Goal: Check status: Check status

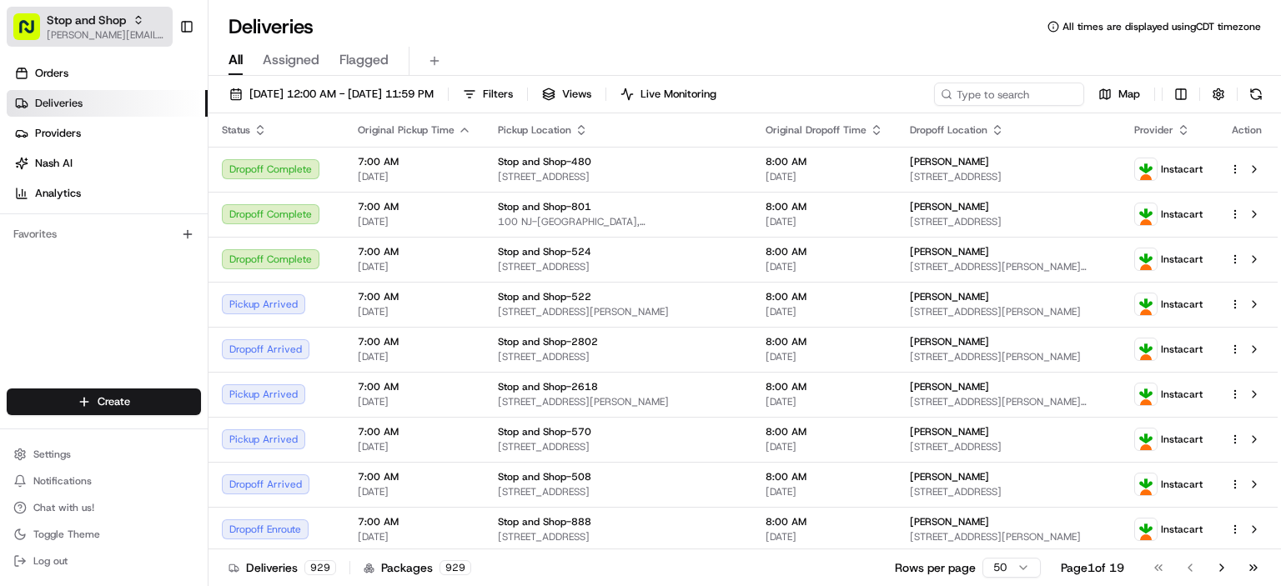
click at [78, 26] on span "Stop and Shop" at bounding box center [86, 20] width 79 height 17
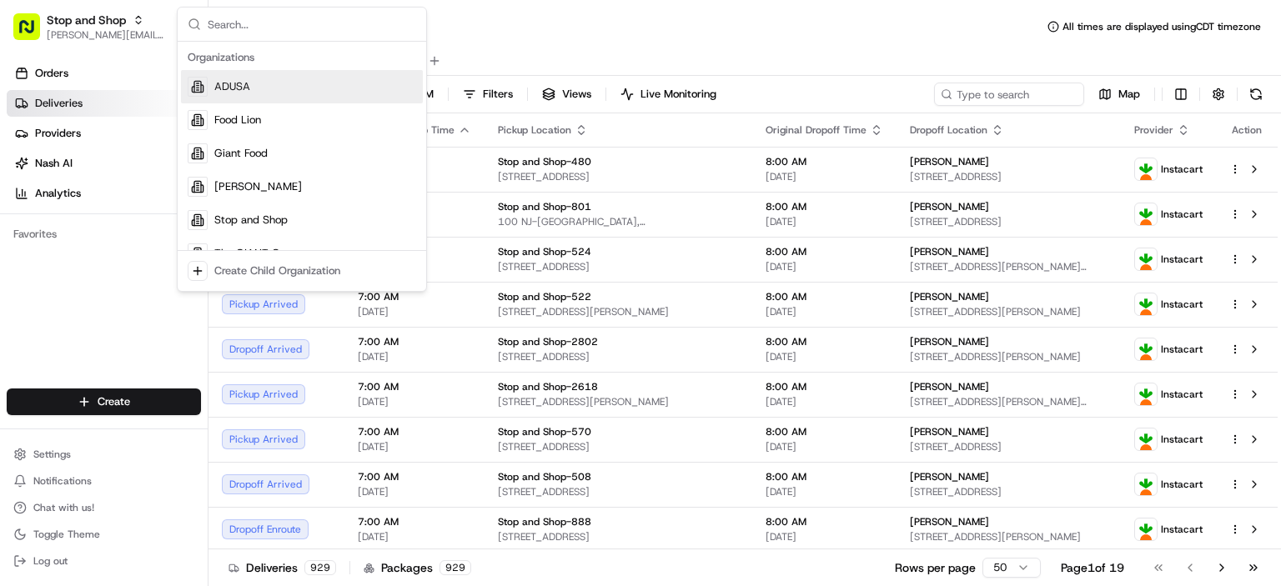
click at [70, 106] on span "Deliveries" at bounding box center [59, 103] width 48 height 15
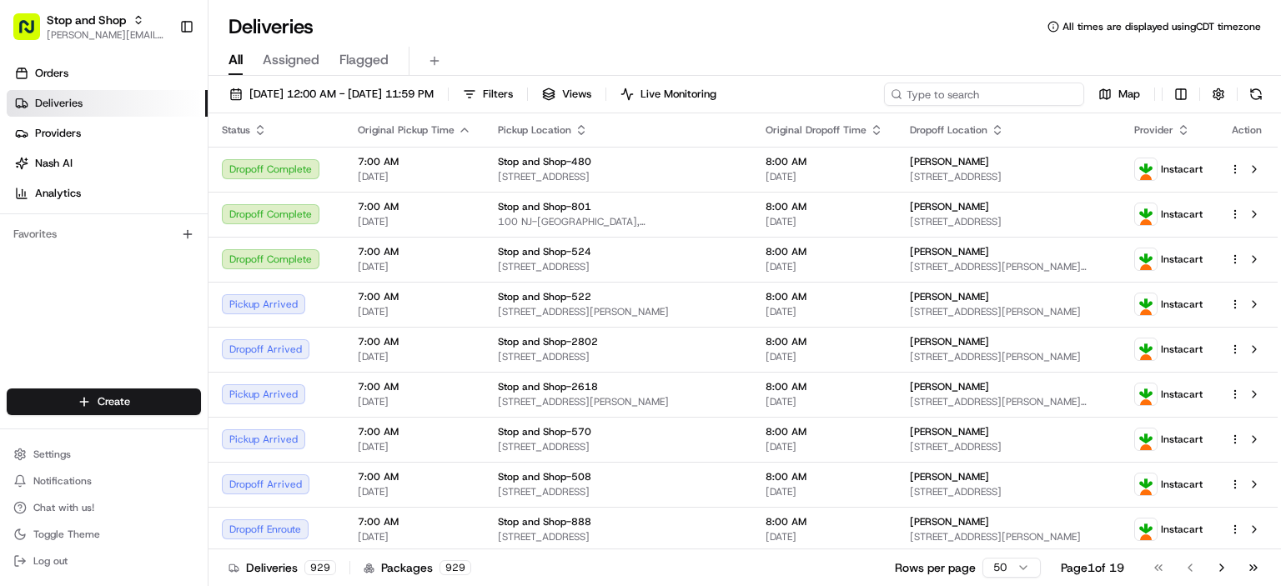
click at [1020, 90] on input at bounding box center [984, 94] width 200 height 23
paste input "m709772204"
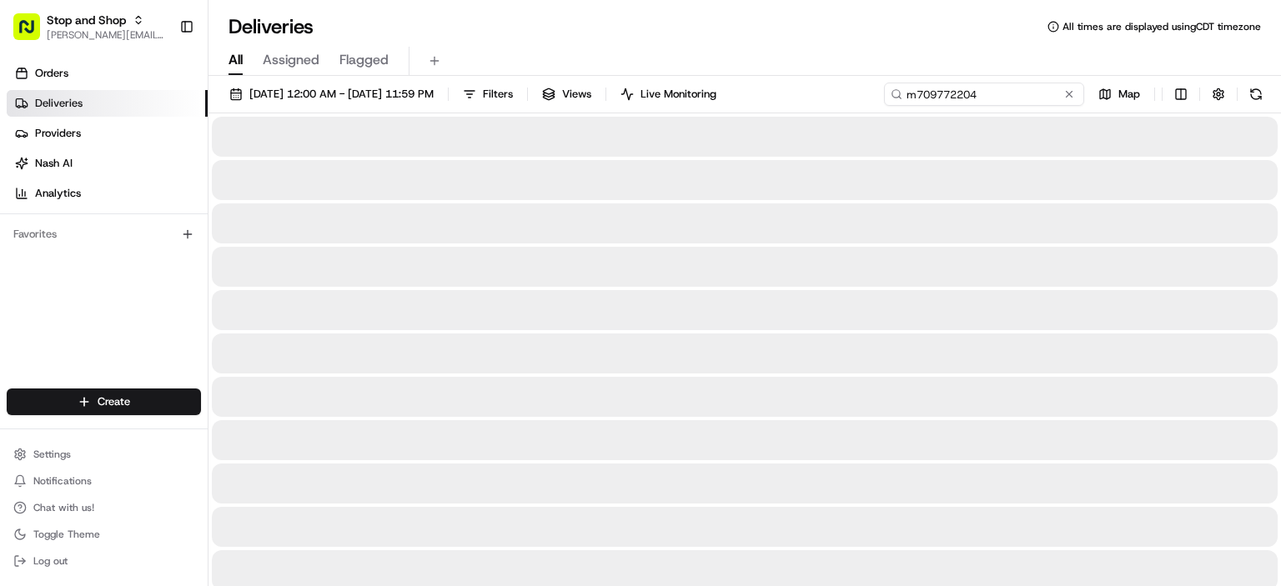
type input "m709772204"
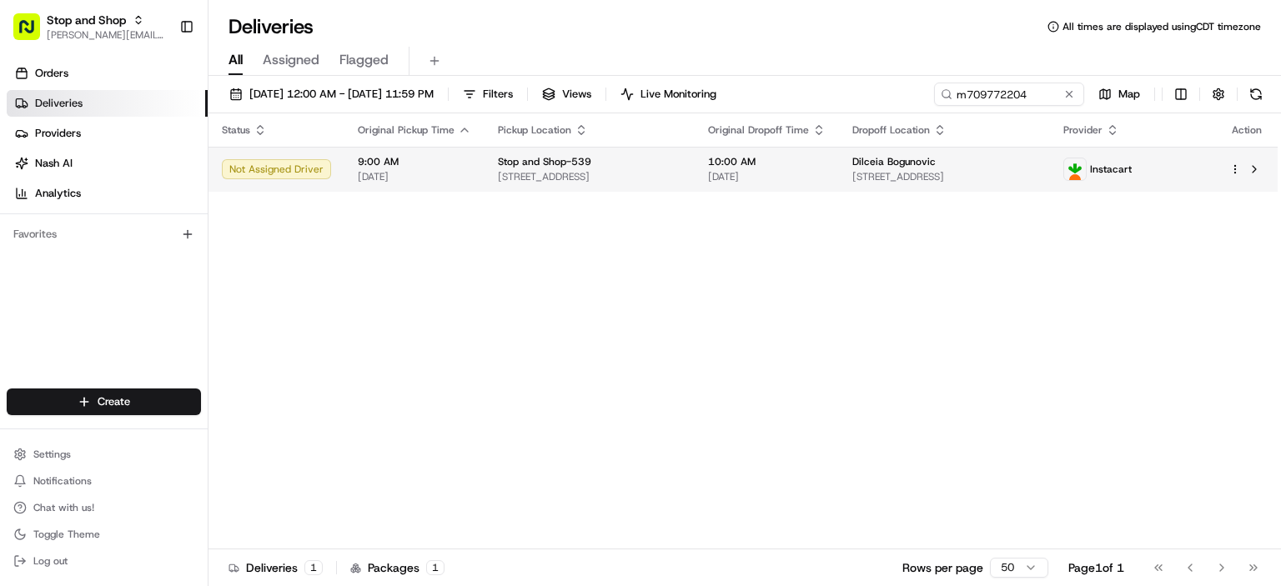
click at [432, 185] on td "9:00 AM [DATE]" at bounding box center [414, 169] width 140 height 45
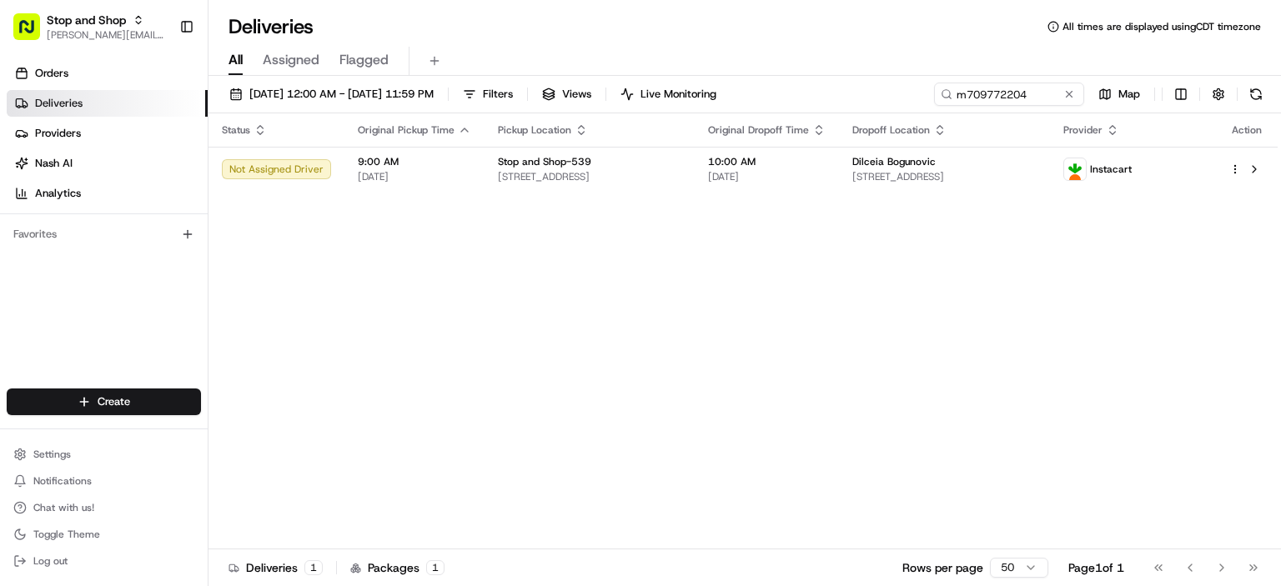
drag, startPoint x: 432, startPoint y: 185, endPoint x: 444, endPoint y: 262, distance: 77.7
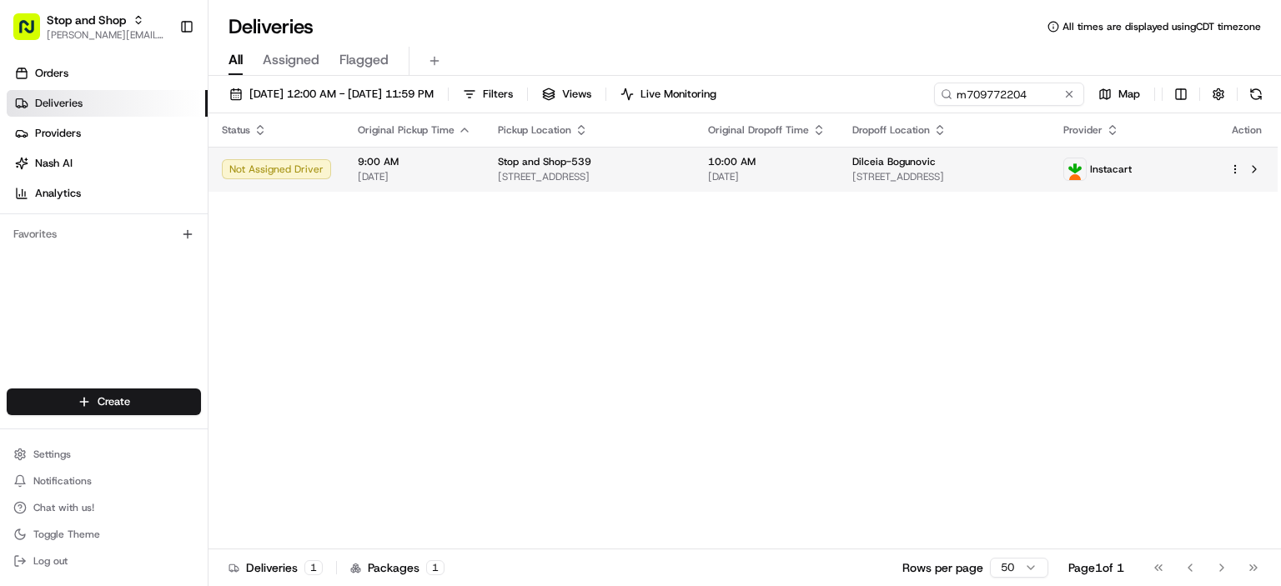
click at [554, 173] on span "[STREET_ADDRESS]" at bounding box center [589, 176] width 183 height 13
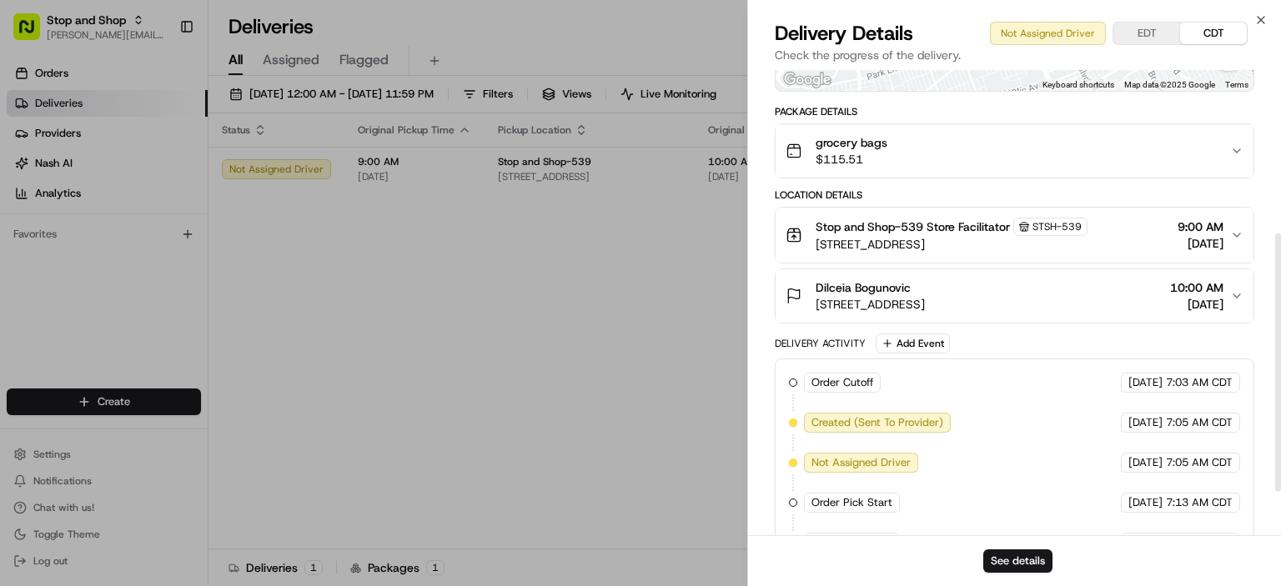
scroll to position [293, 0]
click at [1070, 286] on div "Dilceia Bogunovic [STREET_ADDRESS] 10:00 AM [DATE]" at bounding box center [1007, 295] width 444 height 33
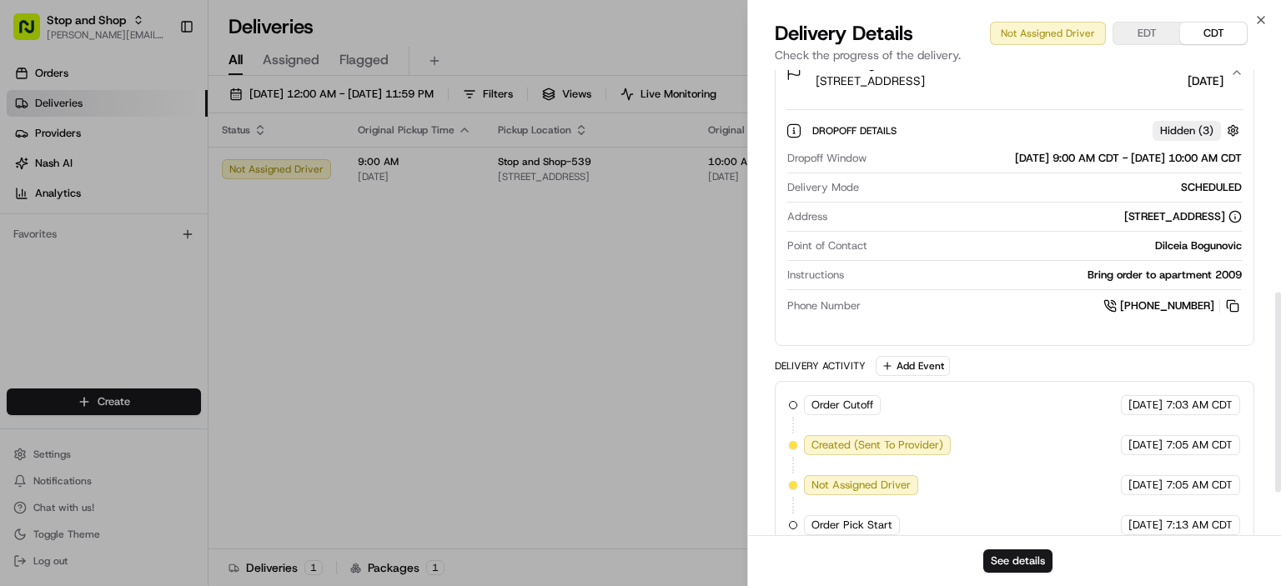
scroll to position [519, 0]
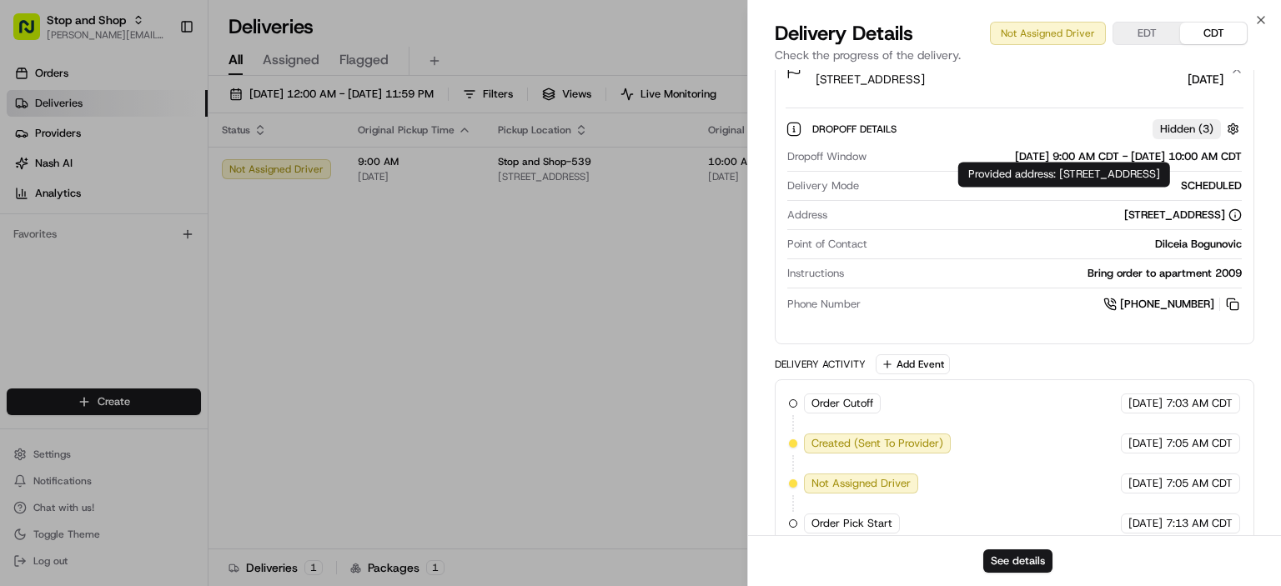
click at [1237, 213] on icon at bounding box center [1234, 214] width 13 height 13
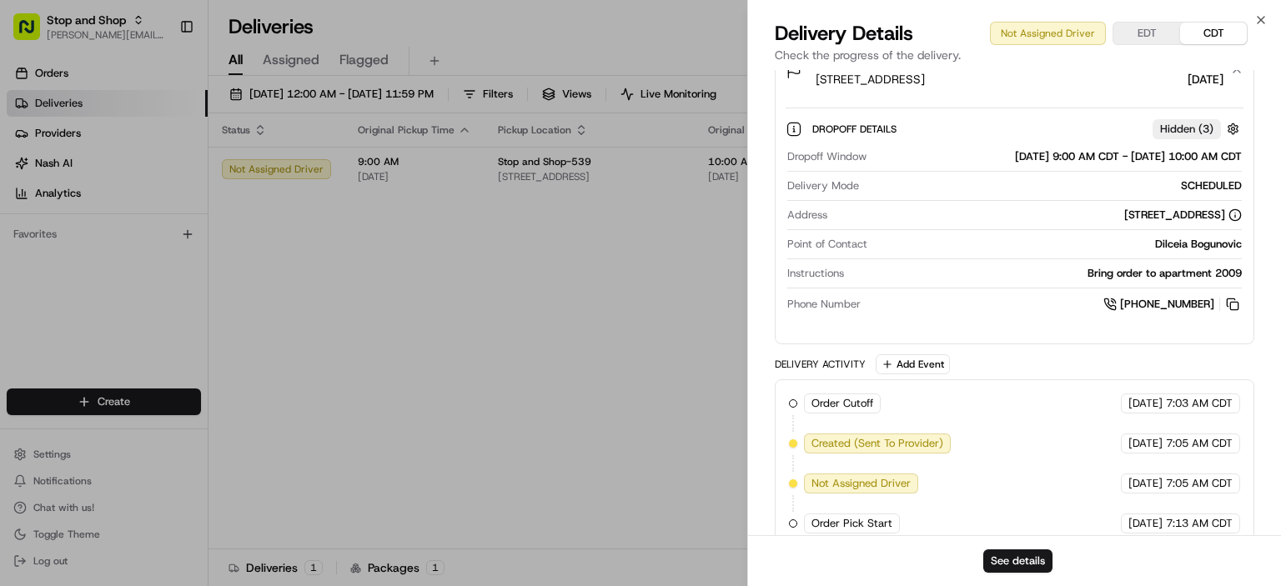
click at [1237, 213] on icon at bounding box center [1234, 214] width 13 height 13
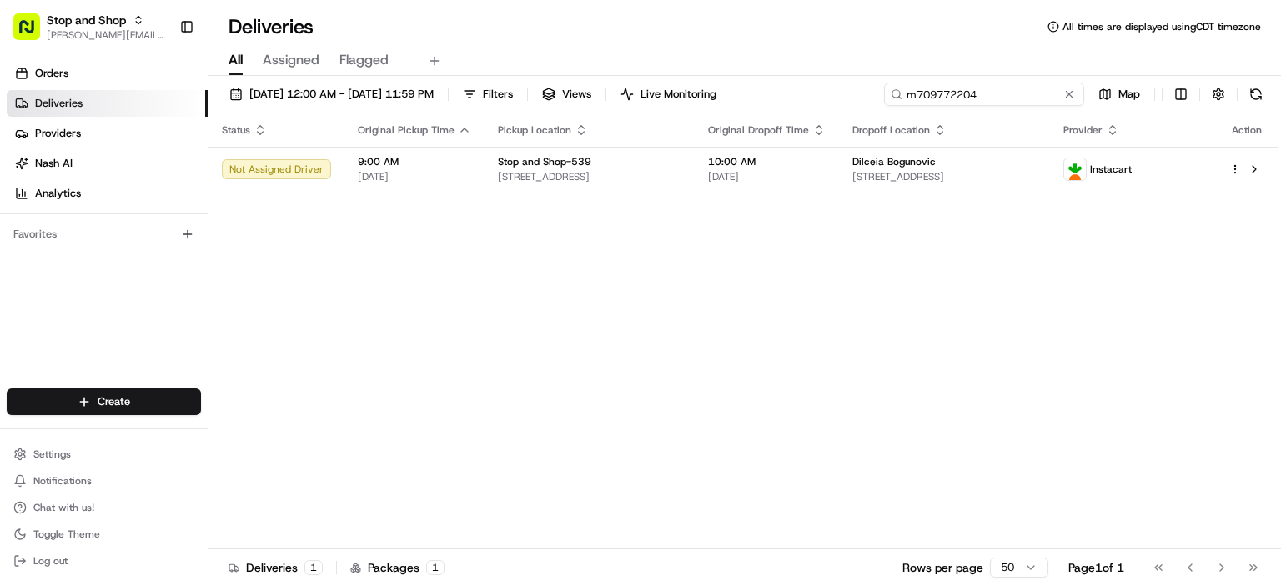
click at [974, 93] on input "m709772204" at bounding box center [984, 94] width 200 height 23
drag, startPoint x: 974, startPoint y: 93, endPoint x: 970, endPoint y: 78, distance: 15.4
drag, startPoint x: 970, startPoint y: 78, endPoint x: 757, endPoint y: 290, distance: 301.2
click at [757, 290] on div "Status Original Pickup Time Pickup Location Original Dropoff Time Dropoff Locat…" at bounding box center [742, 331] width 1069 height 436
click at [1068, 97] on button at bounding box center [1068, 94] width 17 height 17
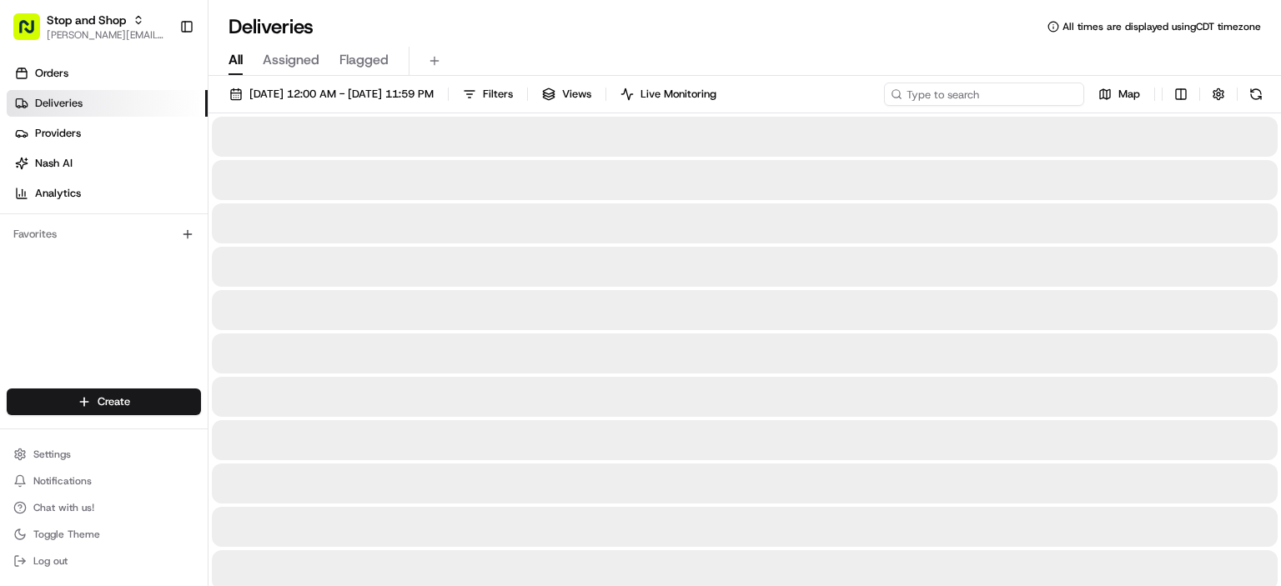
click at [1017, 100] on input at bounding box center [984, 94] width 200 height 23
paste input "m703311389"
type input "m703311389"
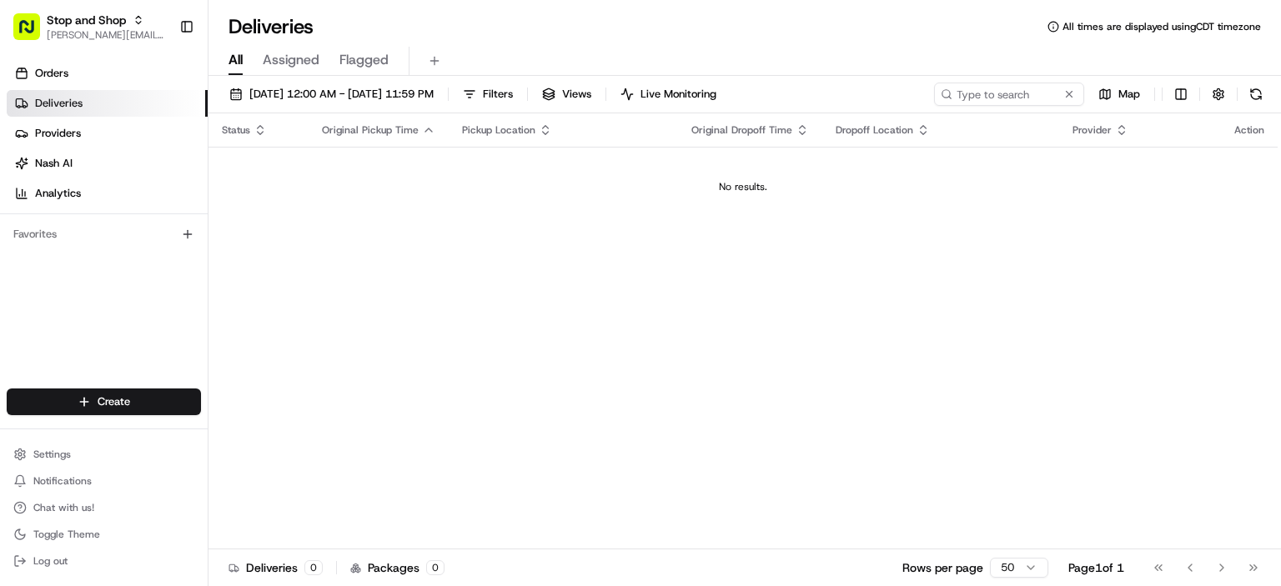
click at [369, 74] on button "Flagged" at bounding box center [363, 61] width 49 height 28
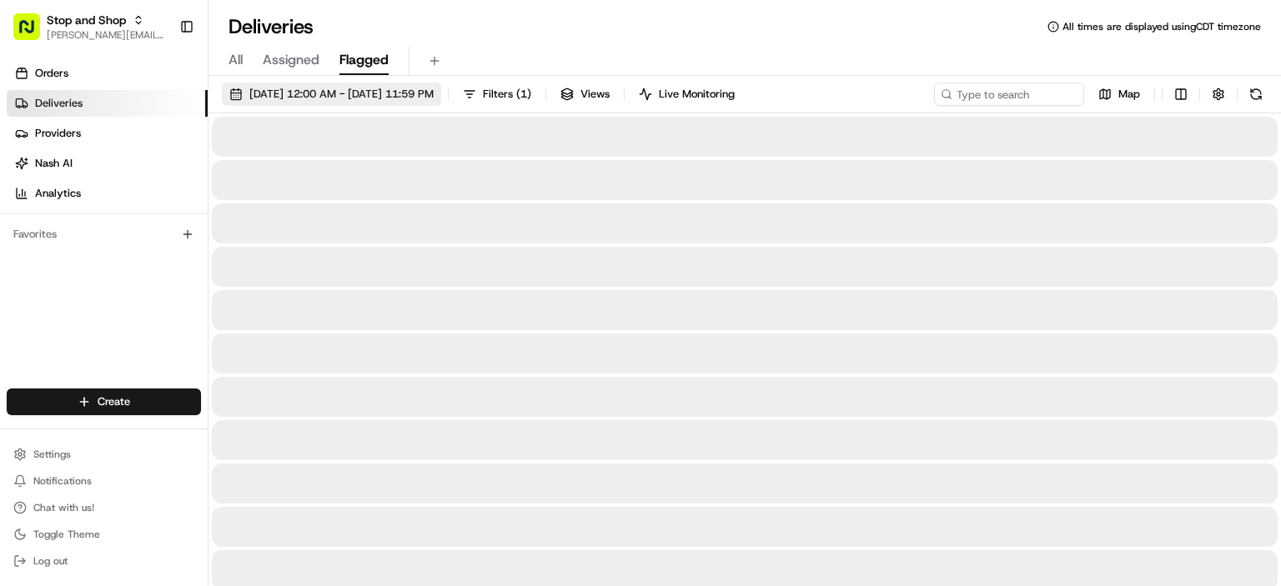
click at [386, 100] on span "[DATE] 12:00 AM - [DATE] 11:59 PM" at bounding box center [341, 94] width 184 height 15
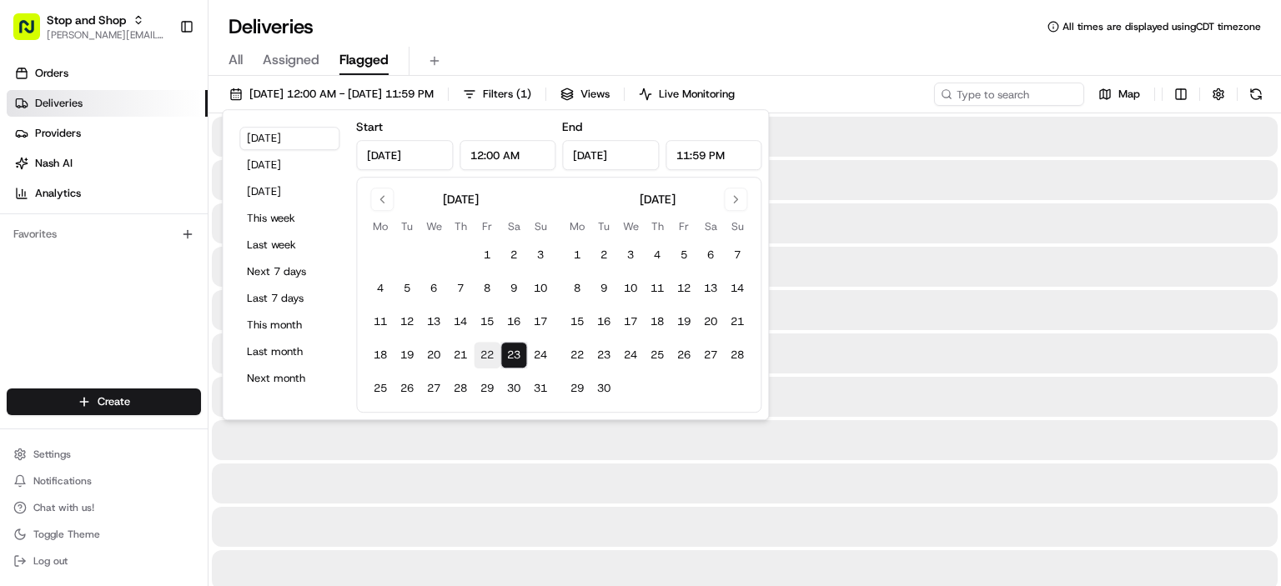
click at [490, 354] on button "22" at bounding box center [487, 355] width 27 height 27
type input "Aug 22, 2025"
click at [1004, 103] on input at bounding box center [984, 94] width 200 height 23
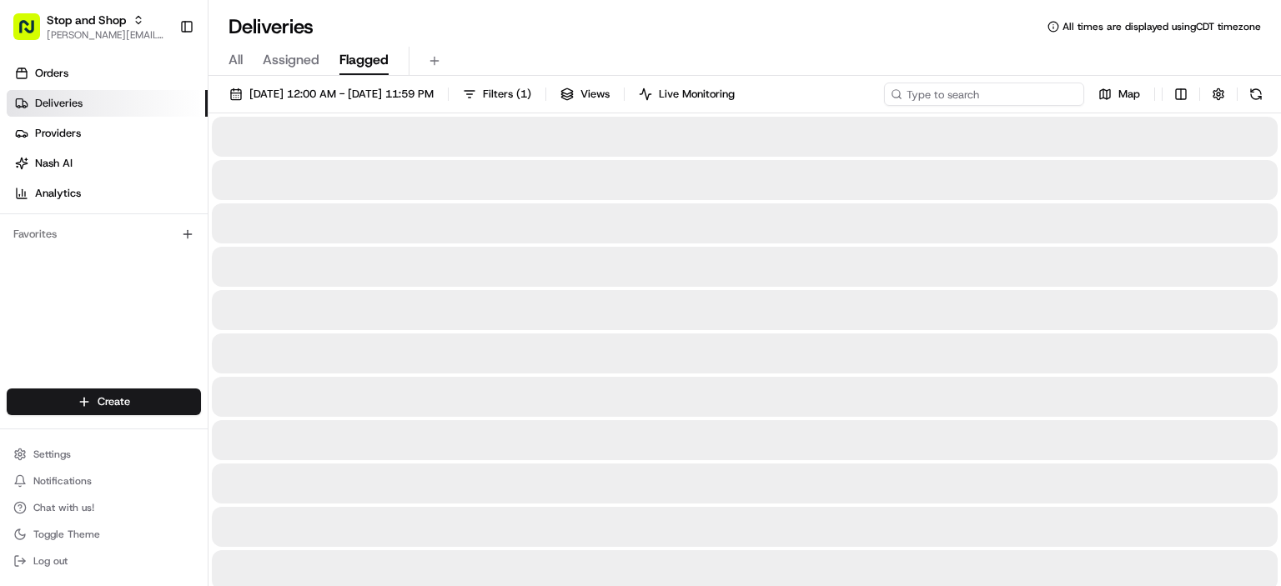
paste input "m703311389"
type input "m703311389"
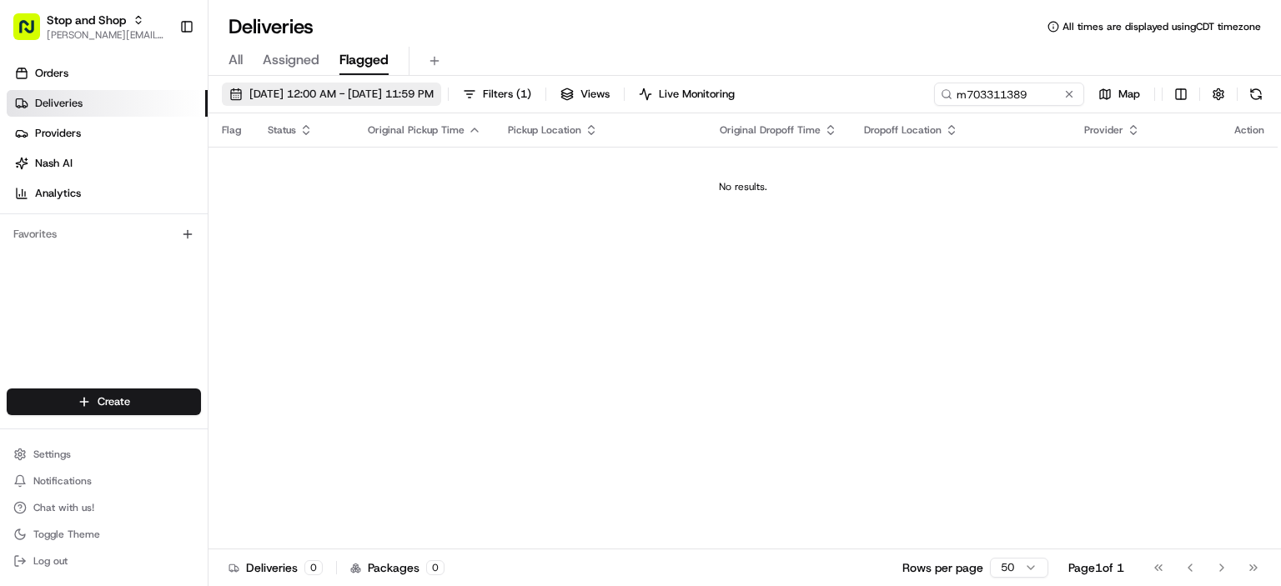
click at [371, 93] on span "08/22/2025 12:00 AM - 08/22/2025 11:59 PM" at bounding box center [341, 94] width 184 height 15
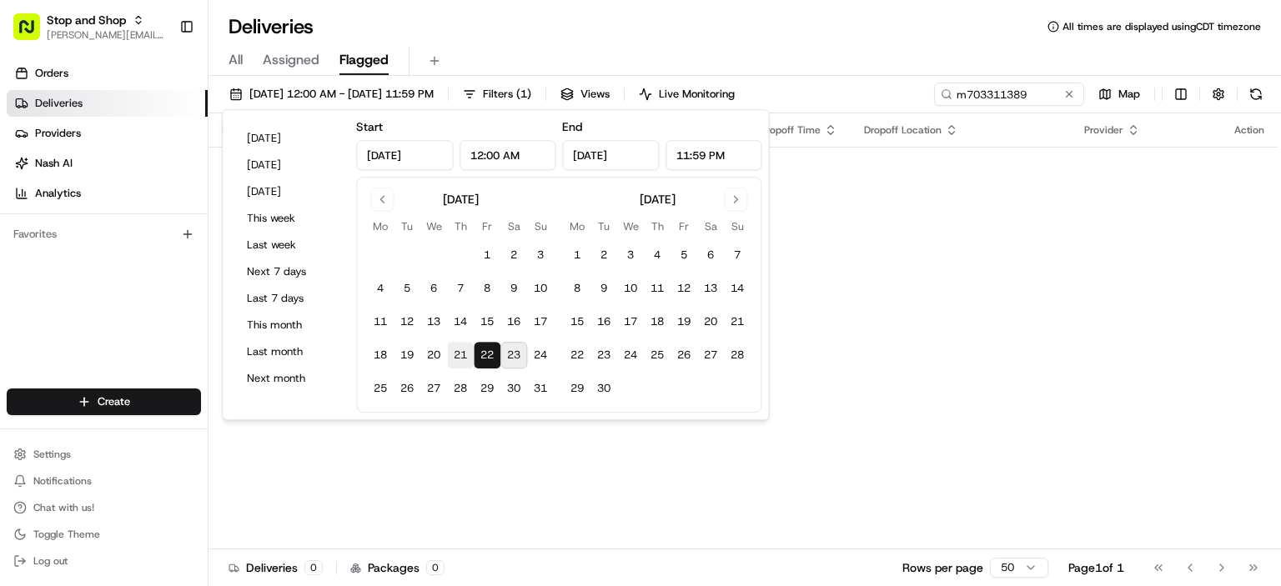
click at [460, 350] on button "21" at bounding box center [460, 355] width 27 height 27
type input "[DATE]"
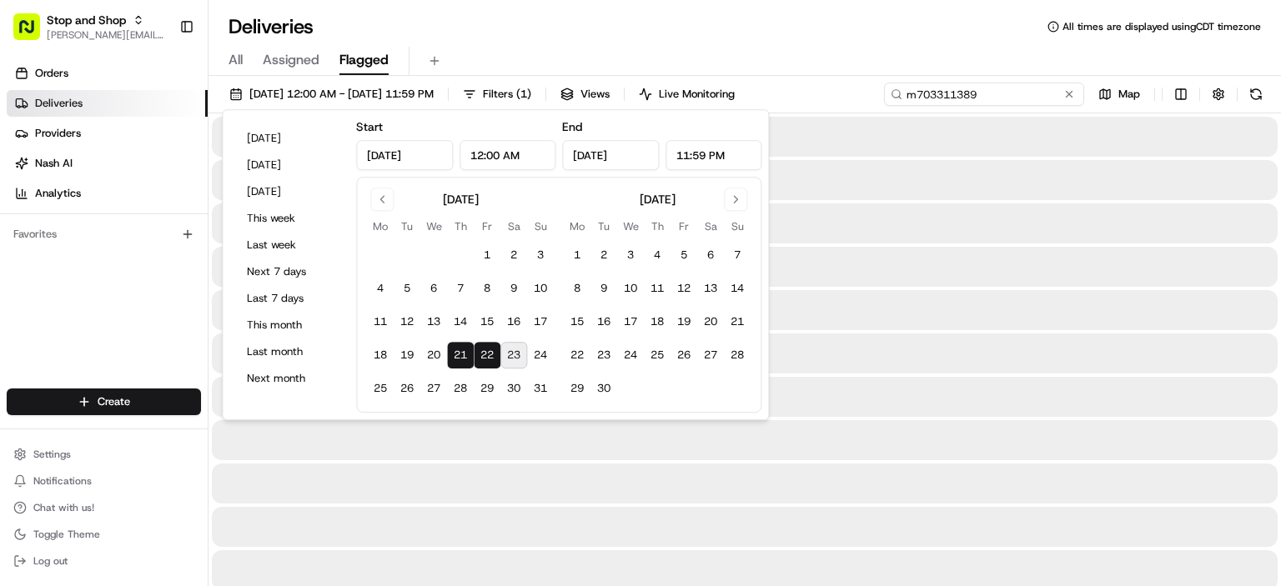
click at [1004, 99] on input "m703311389" at bounding box center [984, 94] width 200 height 23
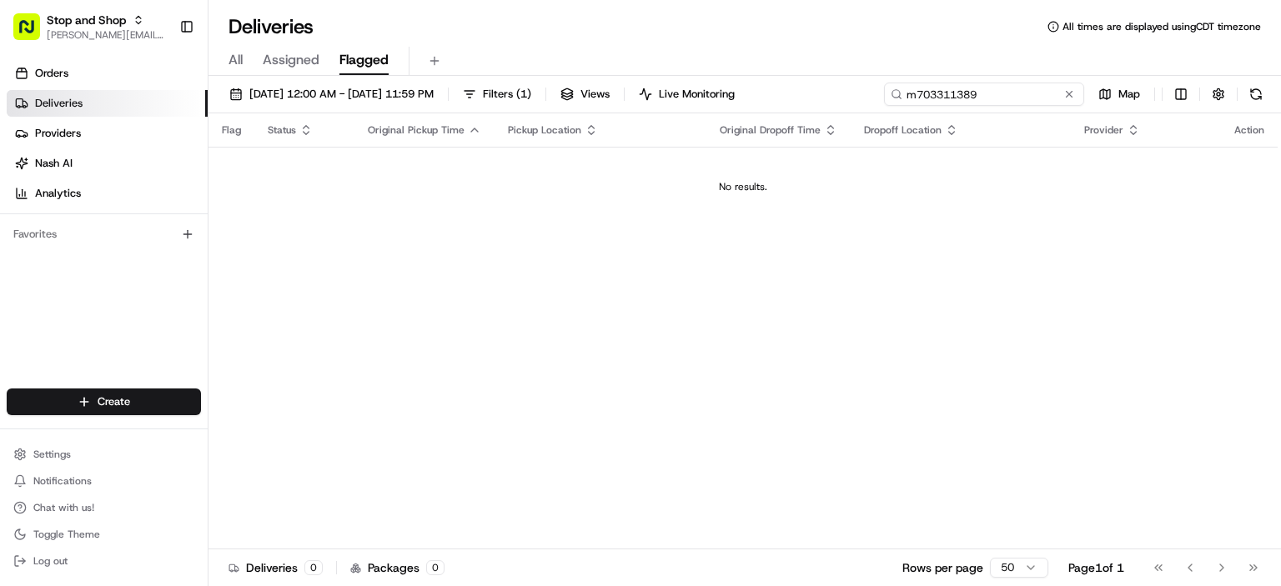
click at [1005, 93] on input "m703311389" at bounding box center [984, 94] width 200 height 23
click at [464, 106] on div "08/21/2025 12:00 AM - 08/22/2025 11:59 PM Filters ( 1 ) Views Live Monitoring m…" at bounding box center [744, 98] width 1072 height 31
click at [434, 89] on span "08/21/2025 12:00 AM - 08/22/2025 11:59 PM" at bounding box center [341, 94] width 184 height 15
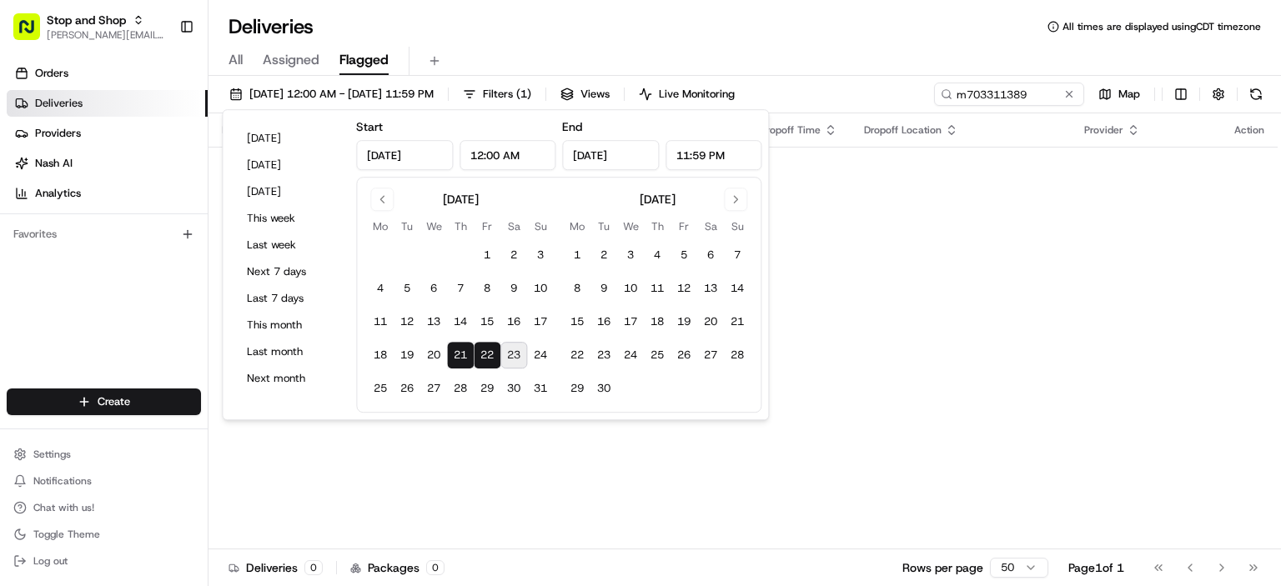
click at [460, 351] on button "21" at bounding box center [460, 355] width 27 height 27
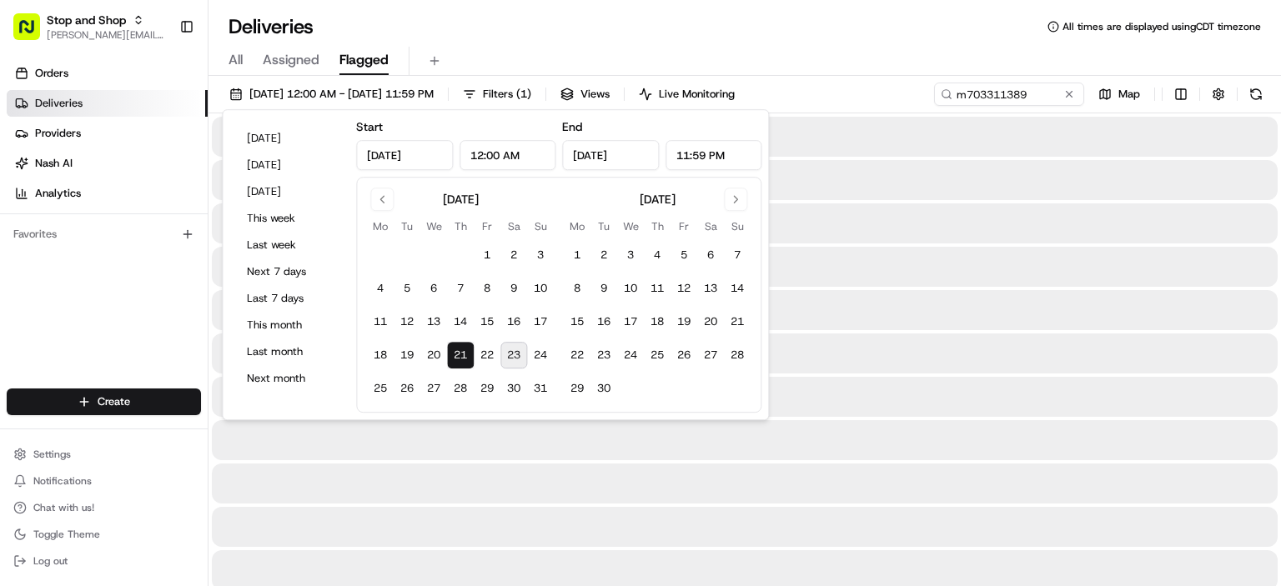
type input "[DATE]"
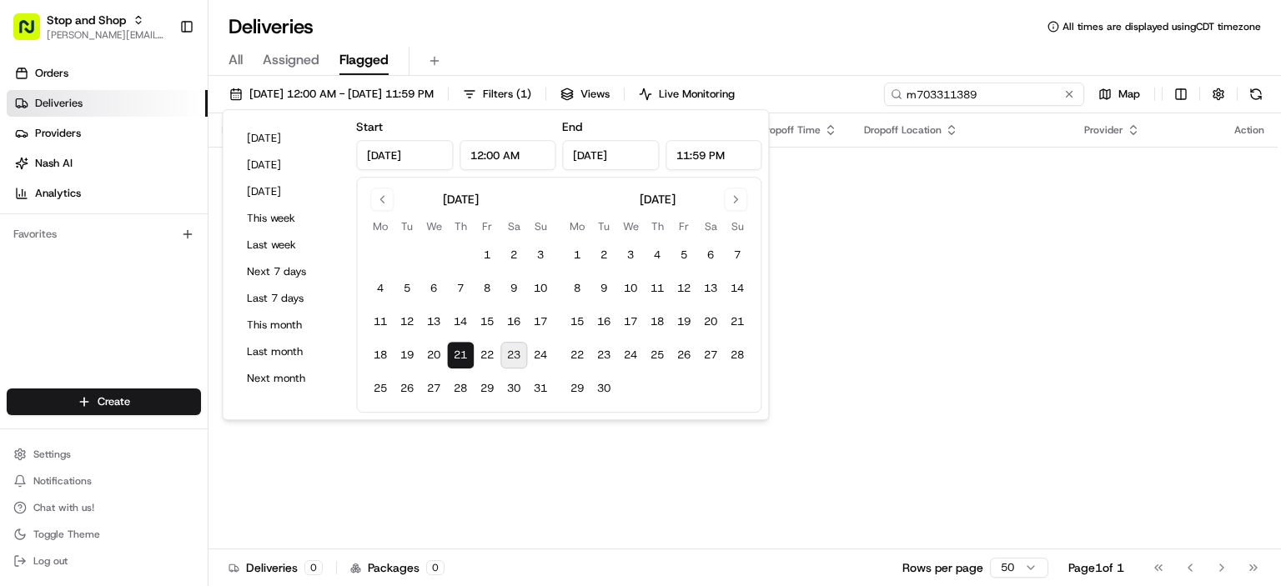
click at [1036, 96] on input "m703311389" at bounding box center [984, 94] width 200 height 23
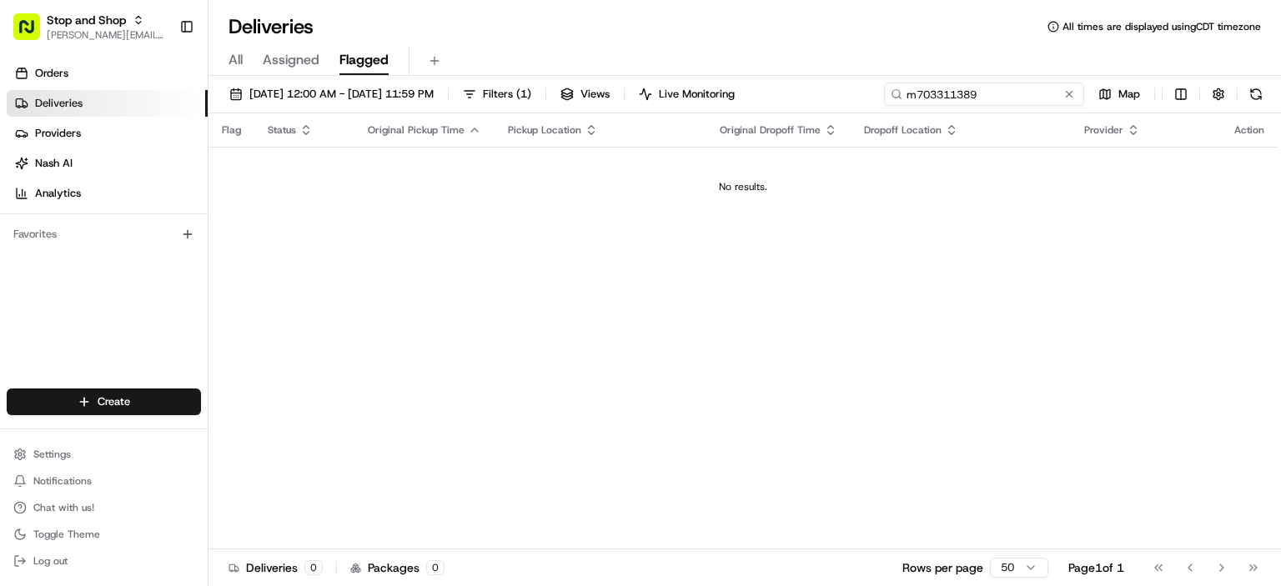
click at [1036, 96] on input "m703311389" at bounding box center [984, 94] width 200 height 23
click at [918, 87] on input "m703311389" at bounding box center [984, 94] width 200 height 23
click at [1013, 290] on div "Flag Status Original Pickup Time Pickup Location Original Dropoff Time Dropoff …" at bounding box center [742, 331] width 1069 height 436
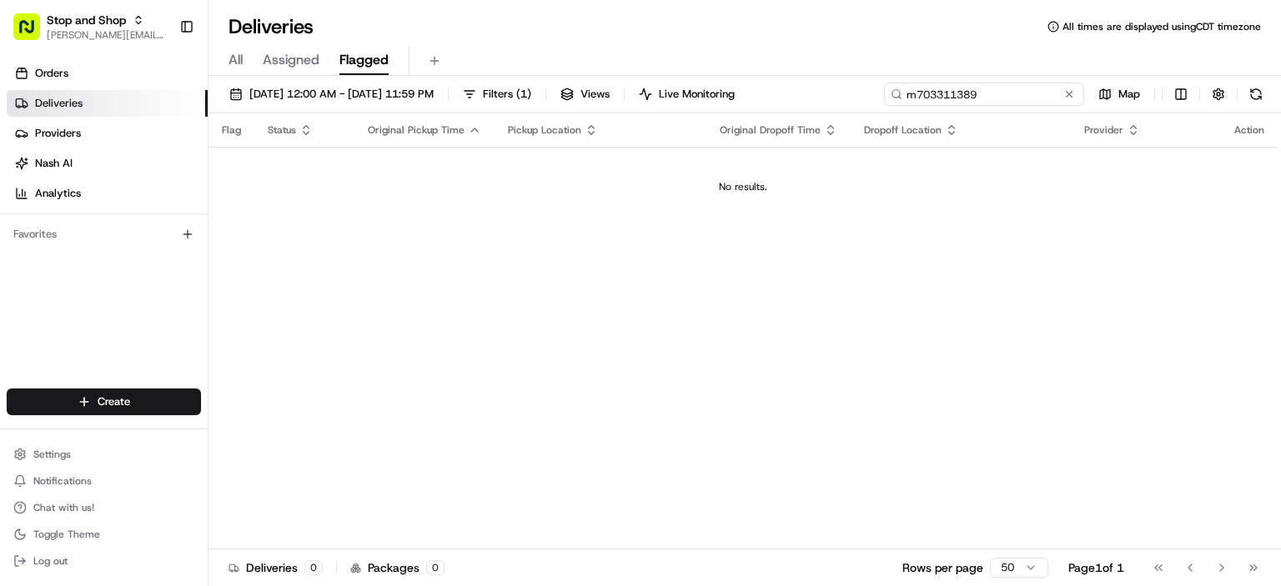
click at [1029, 100] on input "m703311389" at bounding box center [984, 94] width 200 height 23
click at [327, 97] on span "[DATE] 12:00 AM - [DATE] 11:59 PM" at bounding box center [341, 94] width 184 height 15
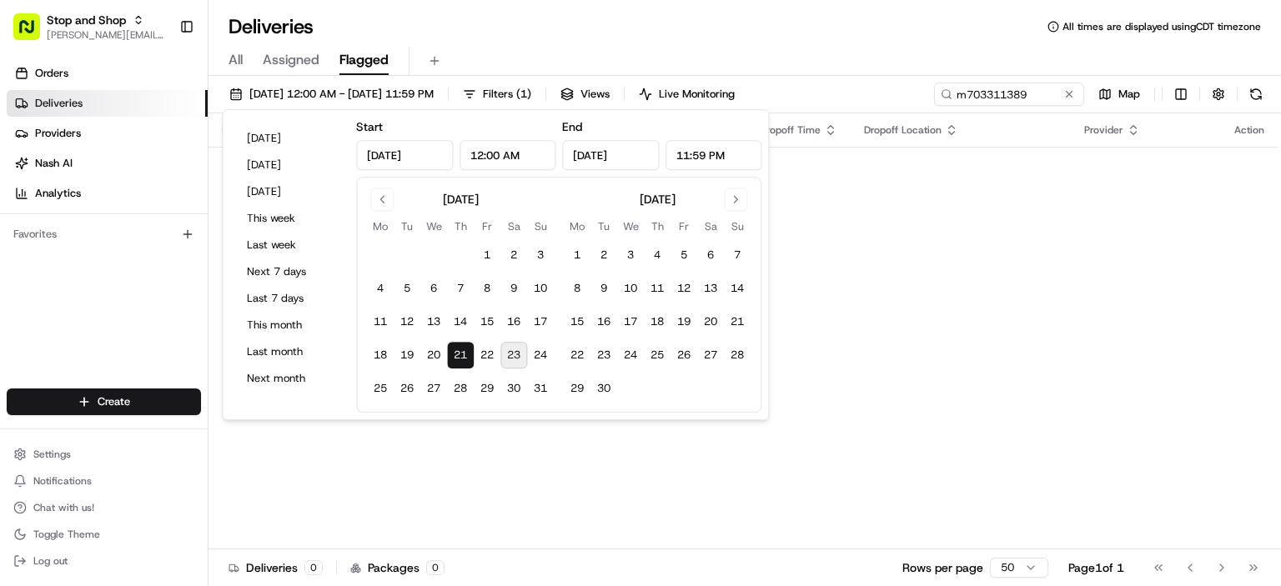
click at [454, 363] on button "21" at bounding box center [460, 355] width 27 height 27
click at [997, 93] on input "m703311389" at bounding box center [984, 94] width 200 height 23
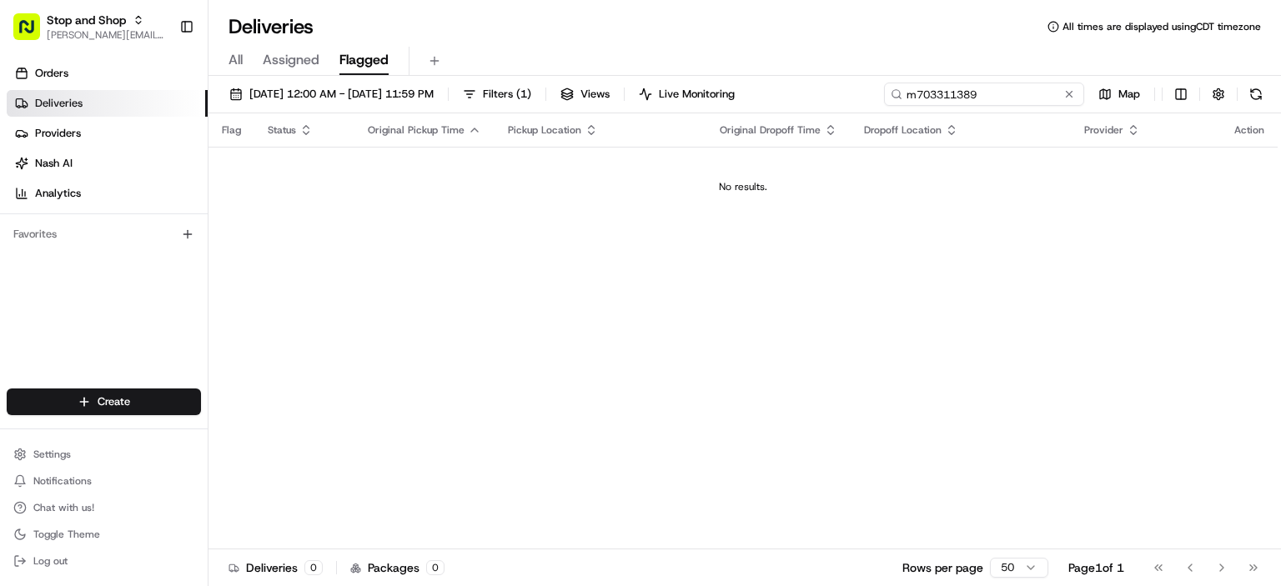
click at [997, 93] on input "m703311389" at bounding box center [984, 94] width 200 height 23
paste input "m703311389"
type input "m703311389"
click at [425, 97] on span "[DATE] 12:00 AM - [DATE] 11:59 PM" at bounding box center [341, 94] width 184 height 15
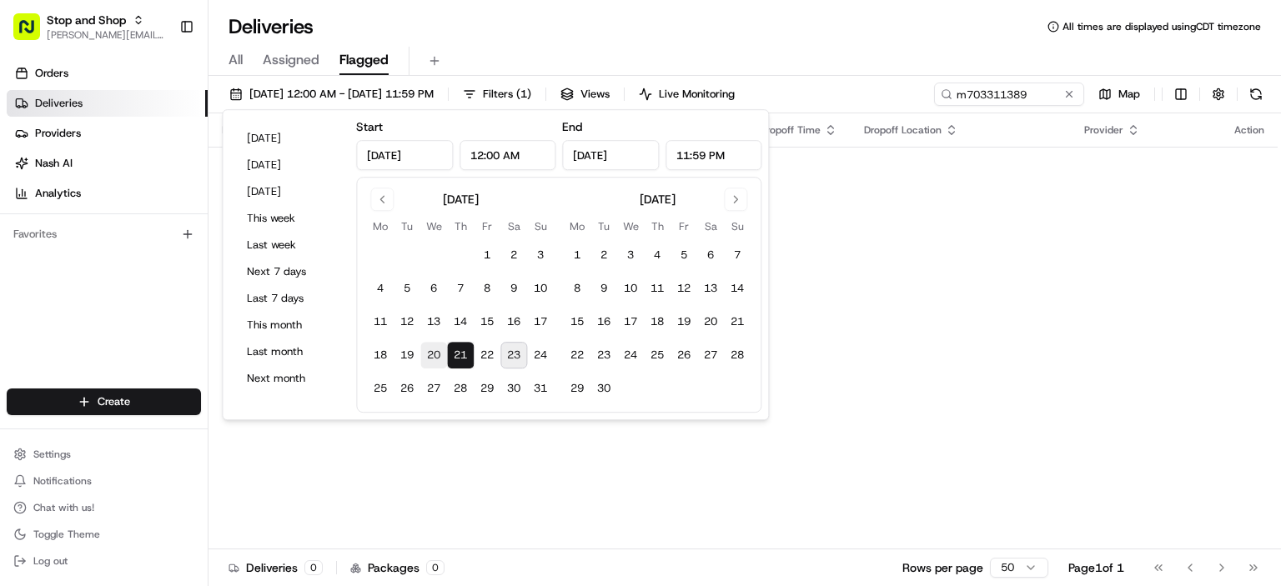
click at [444, 360] on button "20" at bounding box center [433, 355] width 27 height 27
type input "[DATE]"
click at [988, 99] on input "m703311389" at bounding box center [984, 94] width 200 height 23
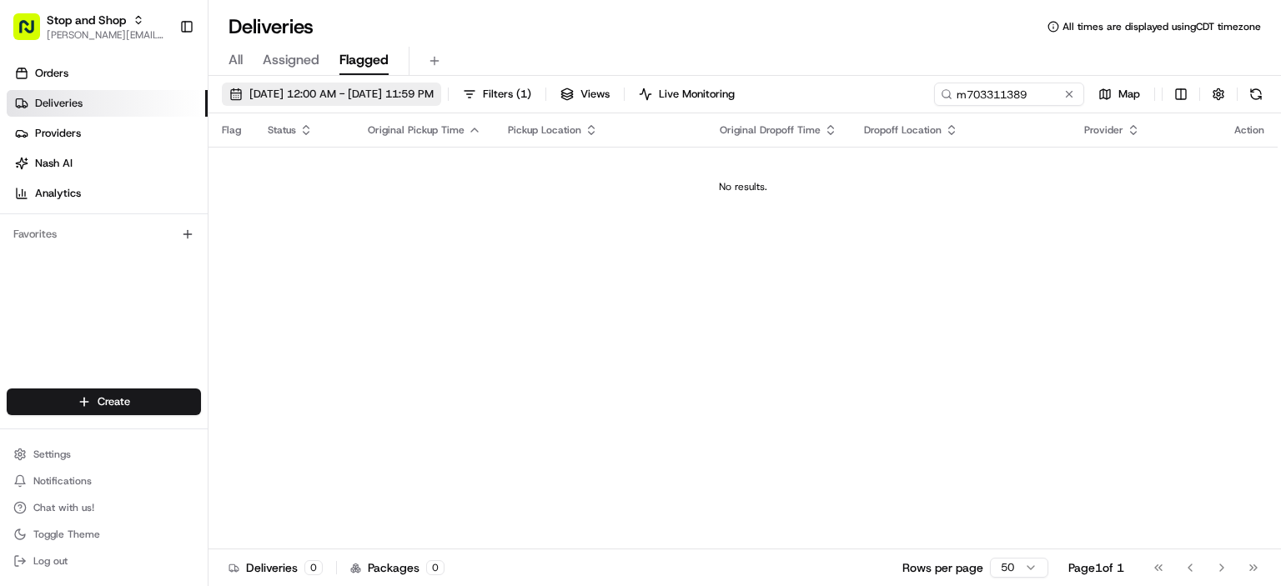
click at [414, 92] on span "[DATE] 12:00 AM - [DATE] 11:59 PM" at bounding box center [341, 94] width 184 height 15
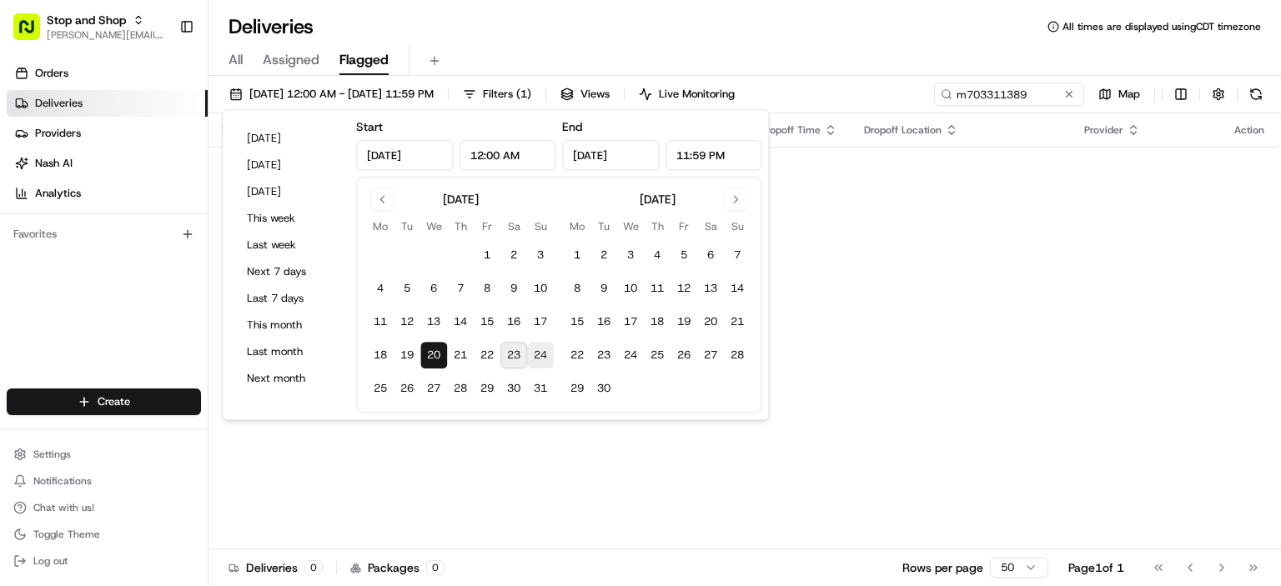
click at [539, 353] on button "24" at bounding box center [540, 355] width 27 height 27
type input "[DATE]"
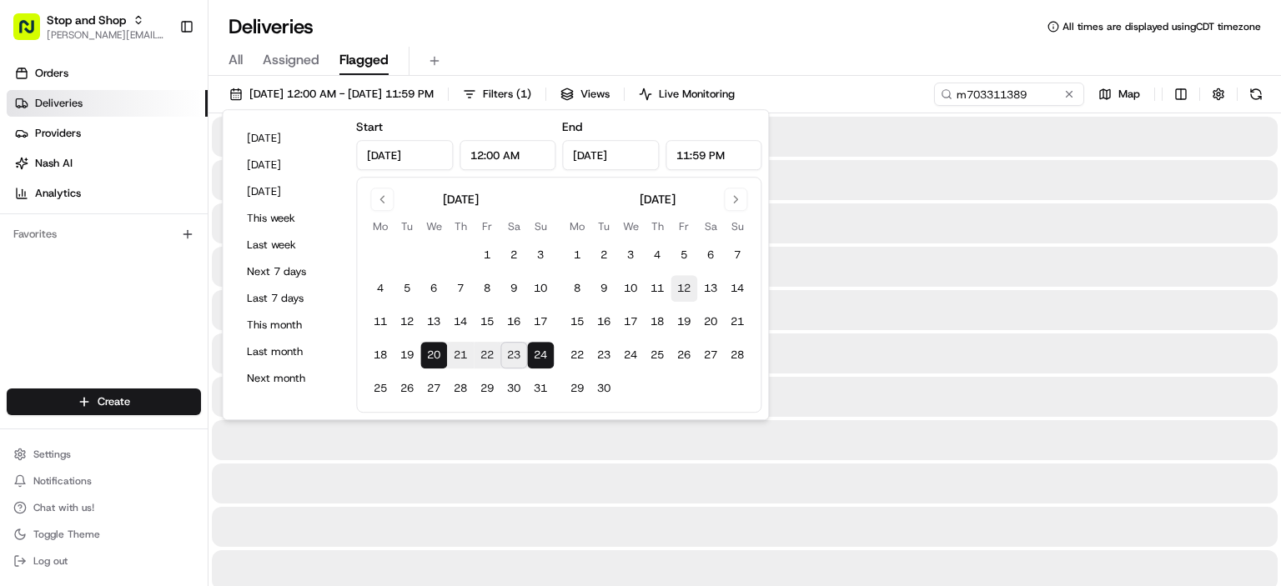
drag, startPoint x: 539, startPoint y: 353, endPoint x: 680, endPoint y: 278, distance: 160.0
click at [680, 278] on div "August 2025 Mo Tu We Th Fr Sa Su 1 2 3 4 5 6 7 8 9 10 11 12 13 14 15 16 17 18 1…" at bounding box center [558, 295] width 383 height 214
click at [975, 95] on input "m703311389" at bounding box center [984, 94] width 200 height 23
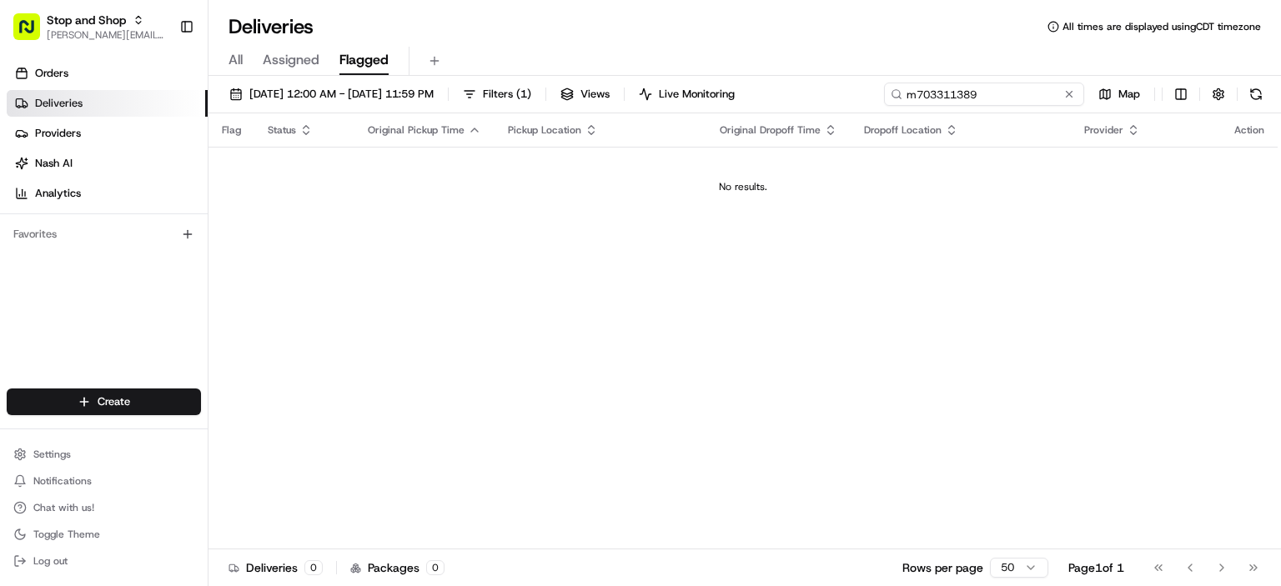
click at [975, 95] on input "m703311389" at bounding box center [984, 94] width 200 height 23
click at [915, 93] on input "m703311389" at bounding box center [984, 94] width 200 height 23
paste input "9772204"
type input "m709772204"
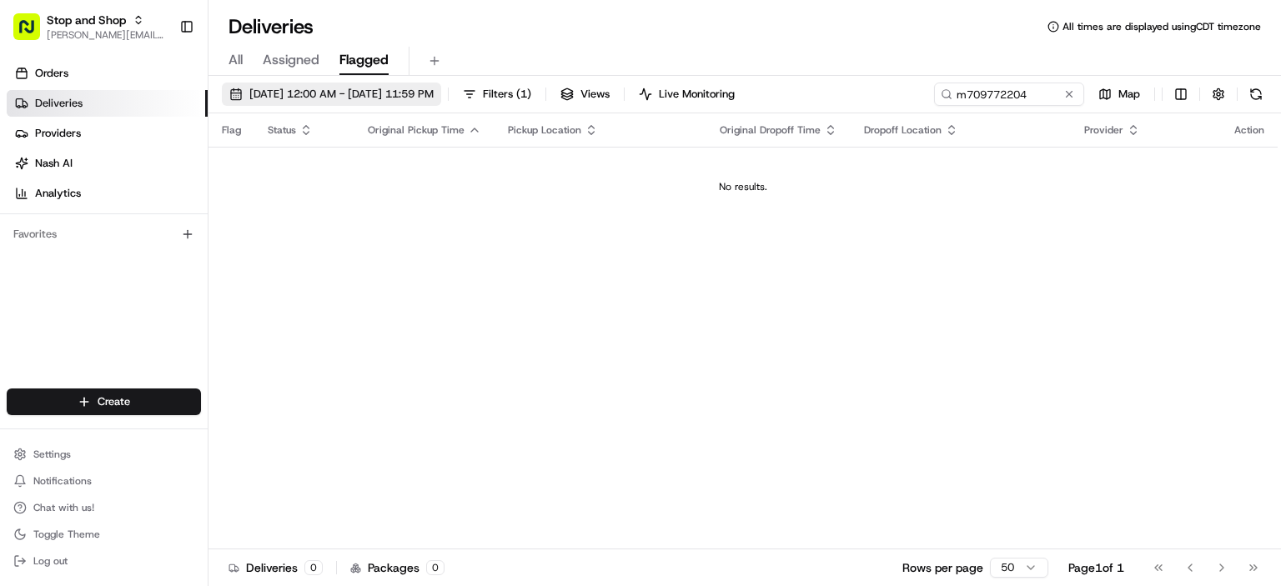
click at [348, 88] on span "08/20/2025 12:00 AM - 08/24/2025 11:59 PM" at bounding box center [341, 94] width 184 height 15
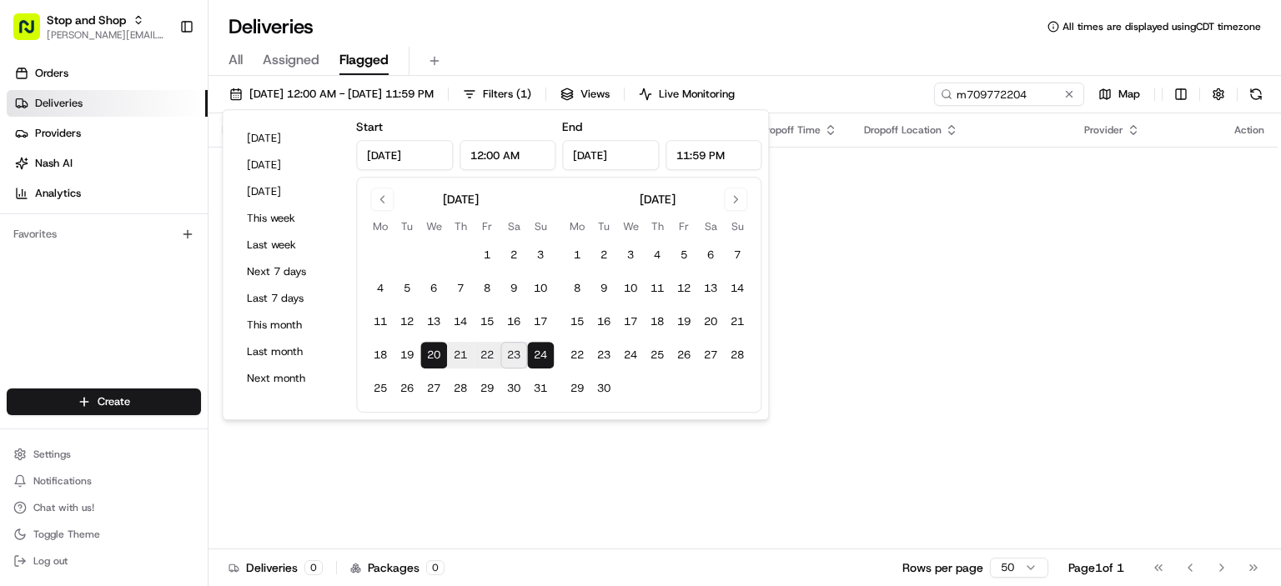
click at [930, 241] on div "Flag Status Original Pickup Time Pickup Location Original Dropoff Time Dropoff …" at bounding box center [742, 331] width 1069 height 436
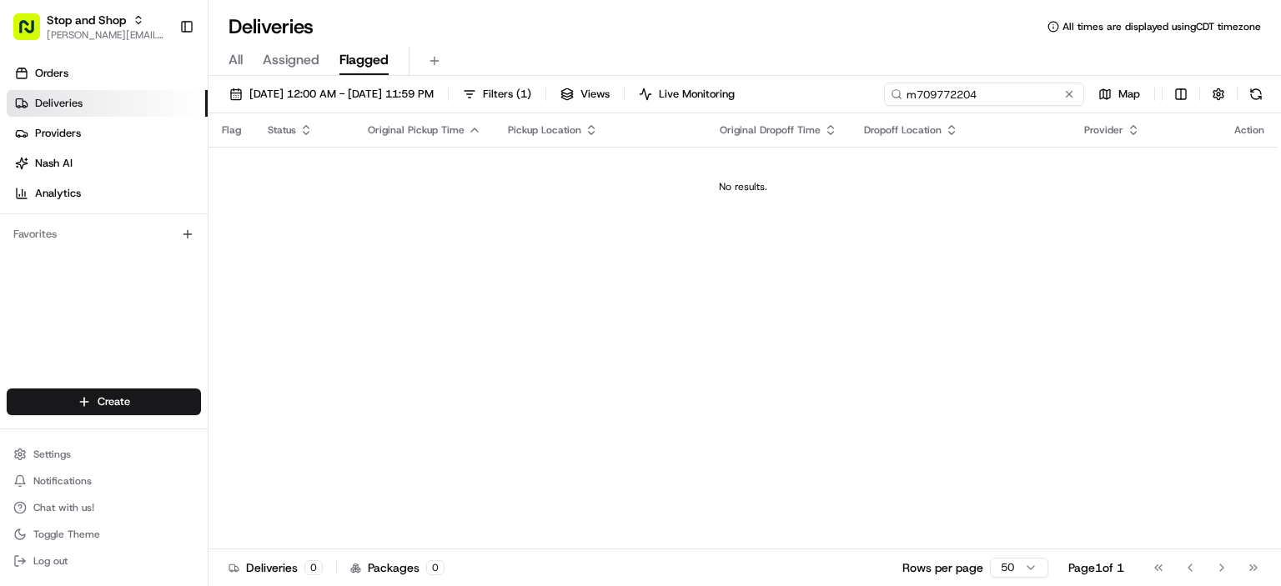
click at [1030, 101] on input "m709772204" at bounding box center [984, 94] width 200 height 23
click at [119, 33] on span "[PERSON_NAME][EMAIL_ADDRESS][PERSON_NAME][DOMAIN_NAME]" at bounding box center [106, 34] width 119 height 13
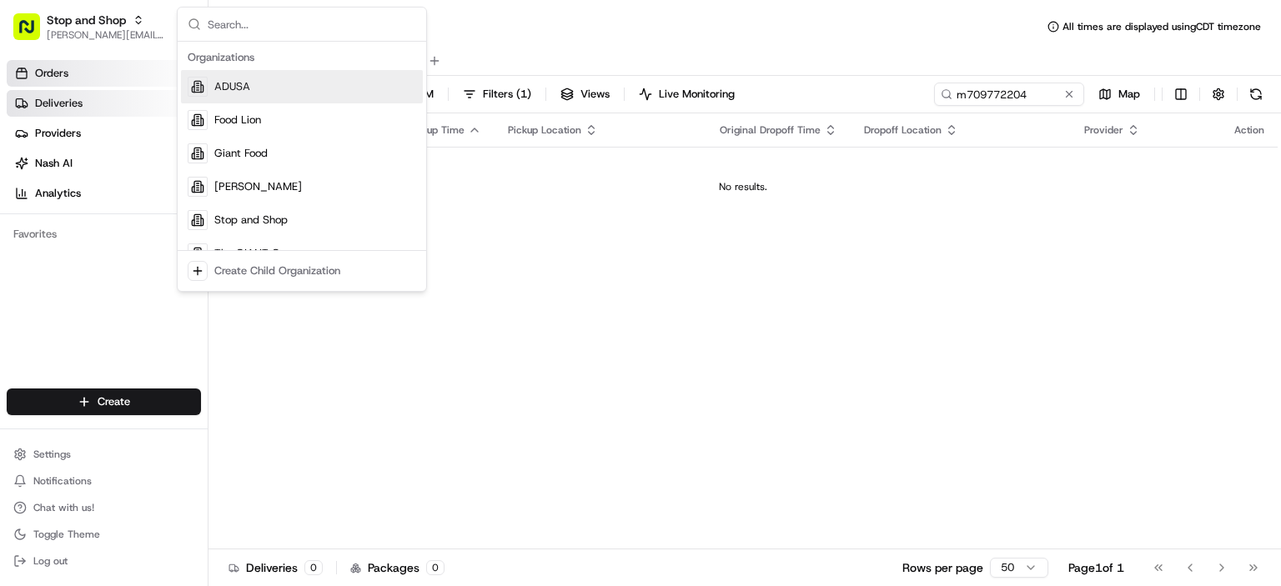
click at [80, 71] on link "Orders" at bounding box center [107, 73] width 201 height 27
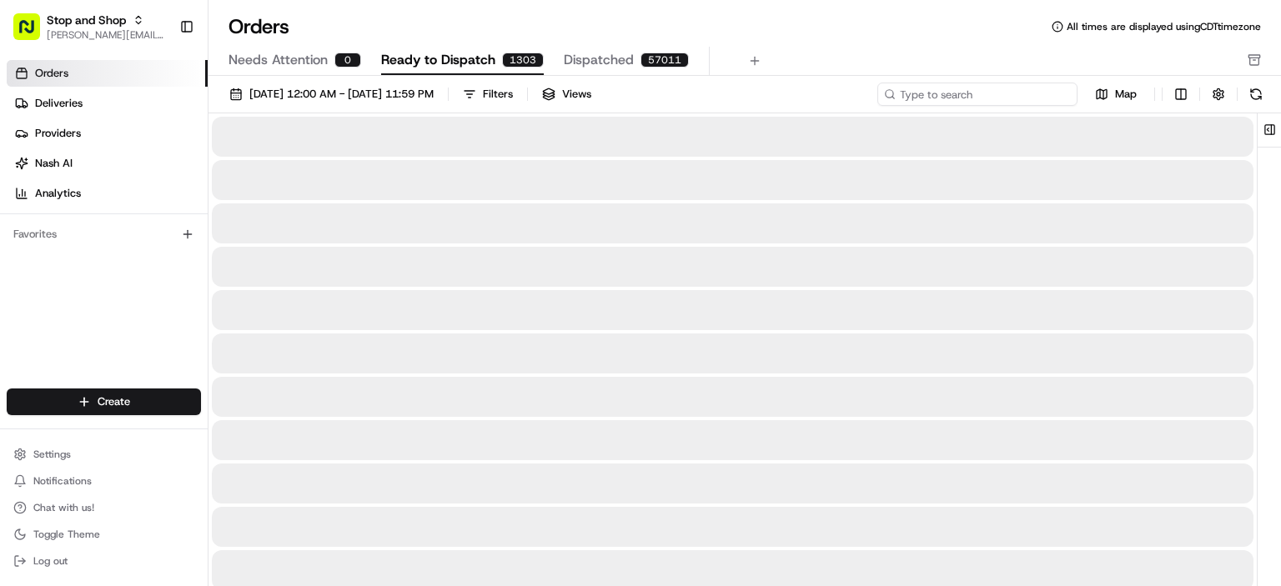
click at [1008, 103] on input at bounding box center [977, 94] width 200 height 23
paste input "m709772204"
type input "m709772204"
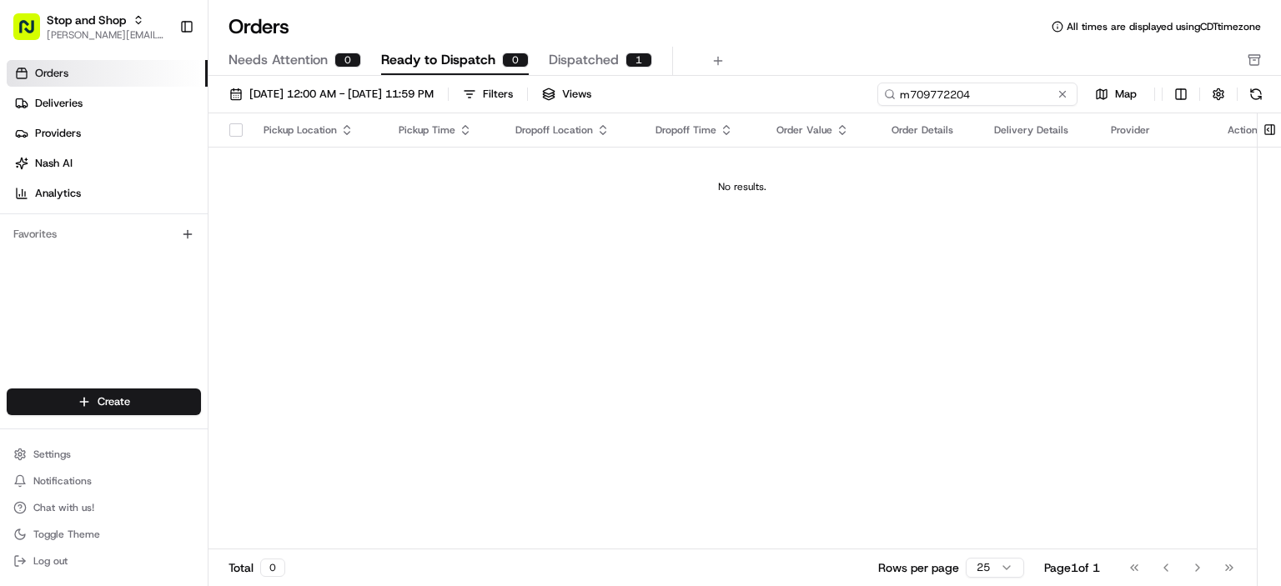
click at [946, 89] on input "m709772204" at bounding box center [977, 94] width 200 height 23
click at [110, 93] on link "Deliveries" at bounding box center [107, 103] width 201 height 27
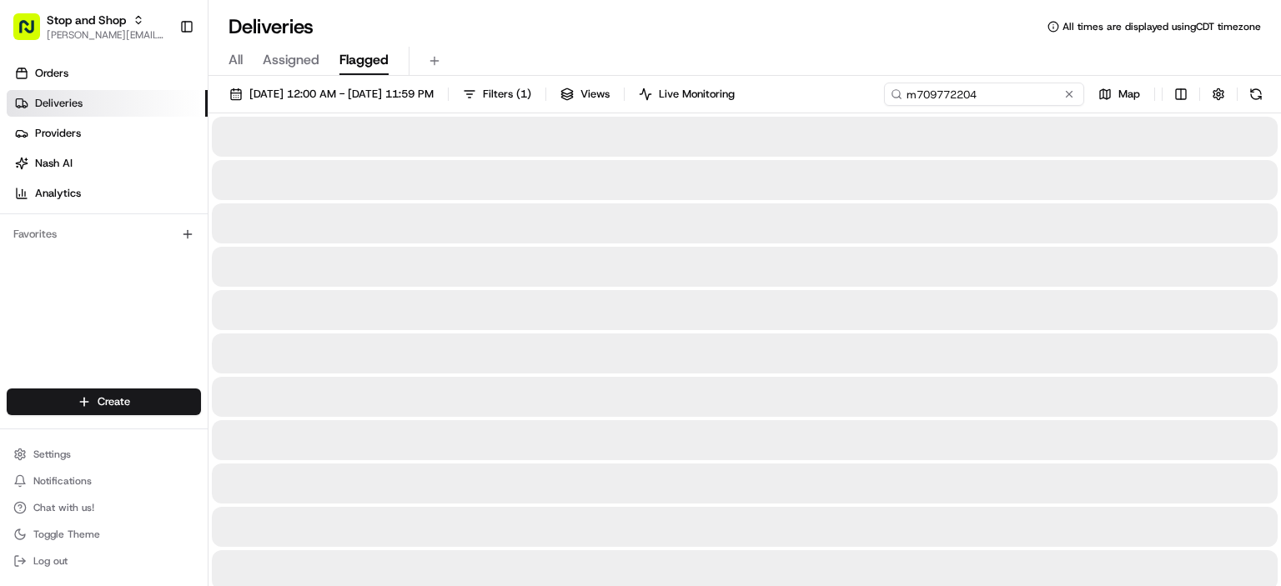
click at [1018, 101] on input "m709772204" at bounding box center [984, 94] width 200 height 23
paste input "m709772204"
click at [1018, 101] on input "m7097722m70977220404" at bounding box center [984, 94] width 200 height 23
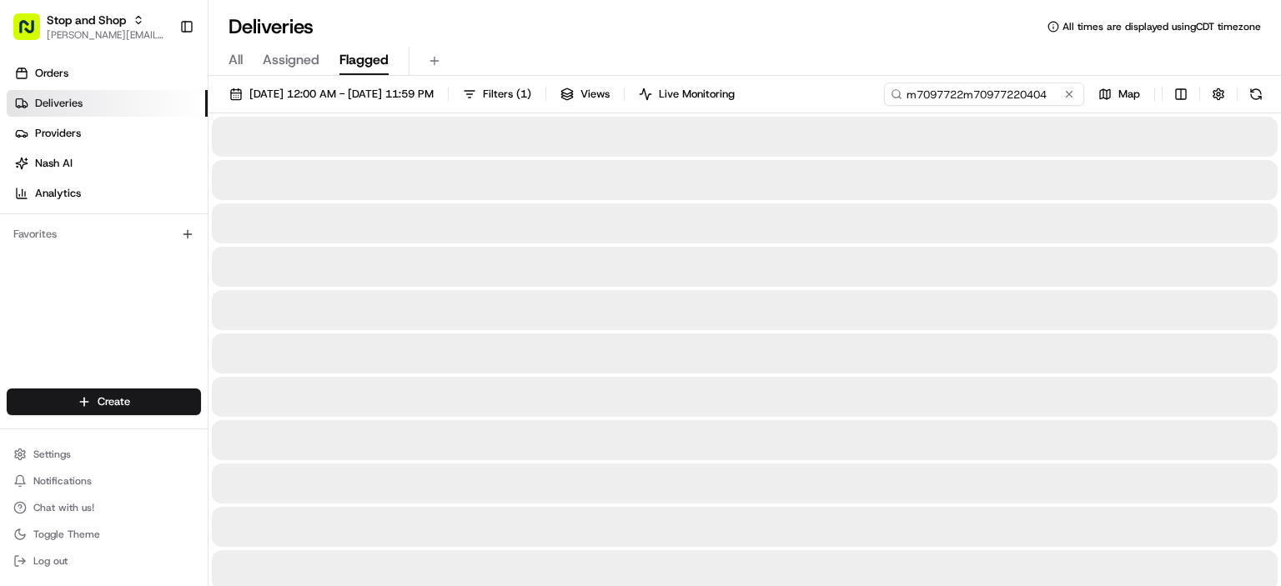
type input "m709772204"
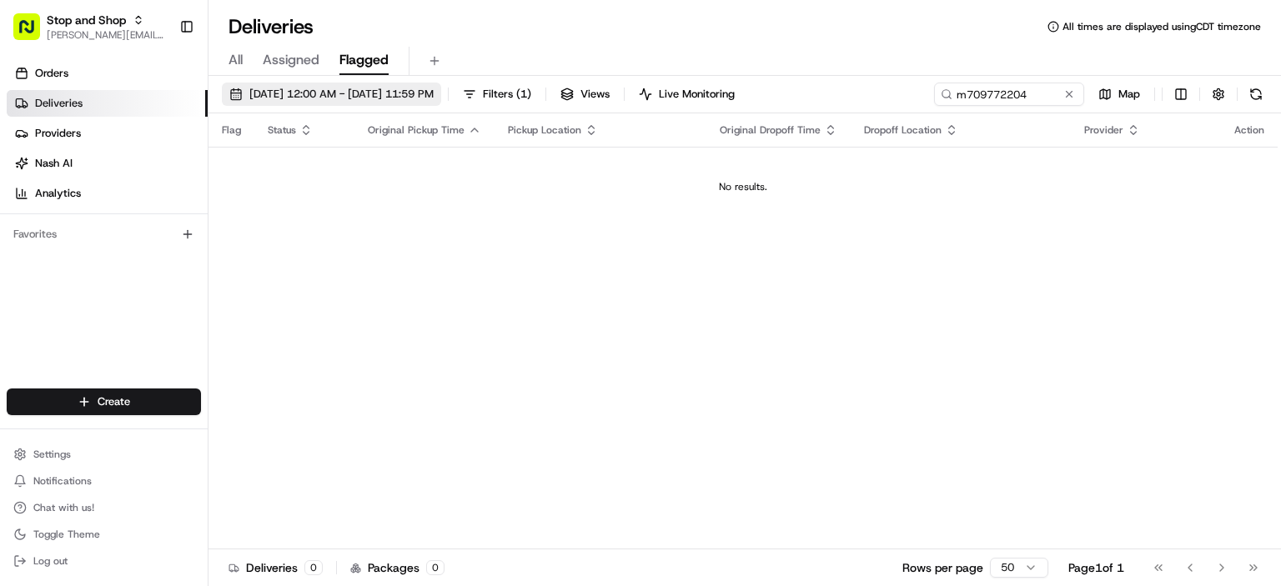
click at [434, 94] on span "08/20/2025 12:00 AM - 08/24/2025 11:59 PM" at bounding box center [341, 94] width 184 height 15
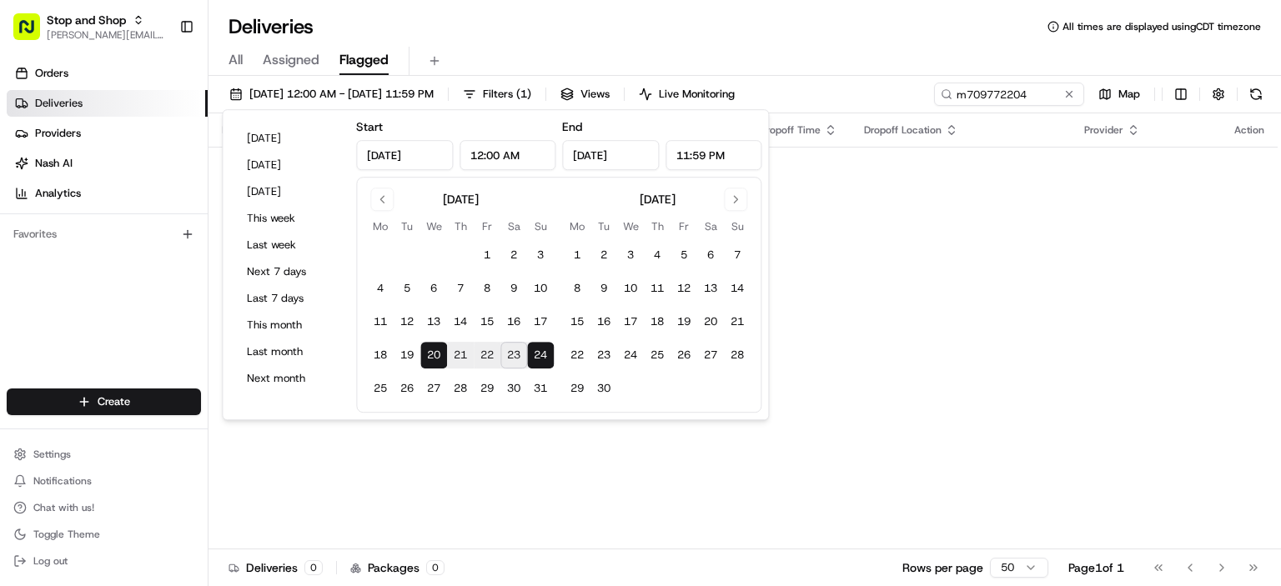
click at [540, 353] on button "24" at bounding box center [540, 355] width 27 height 27
type input "[DATE]"
click at [1017, 101] on input "m709772204" at bounding box center [984, 94] width 200 height 23
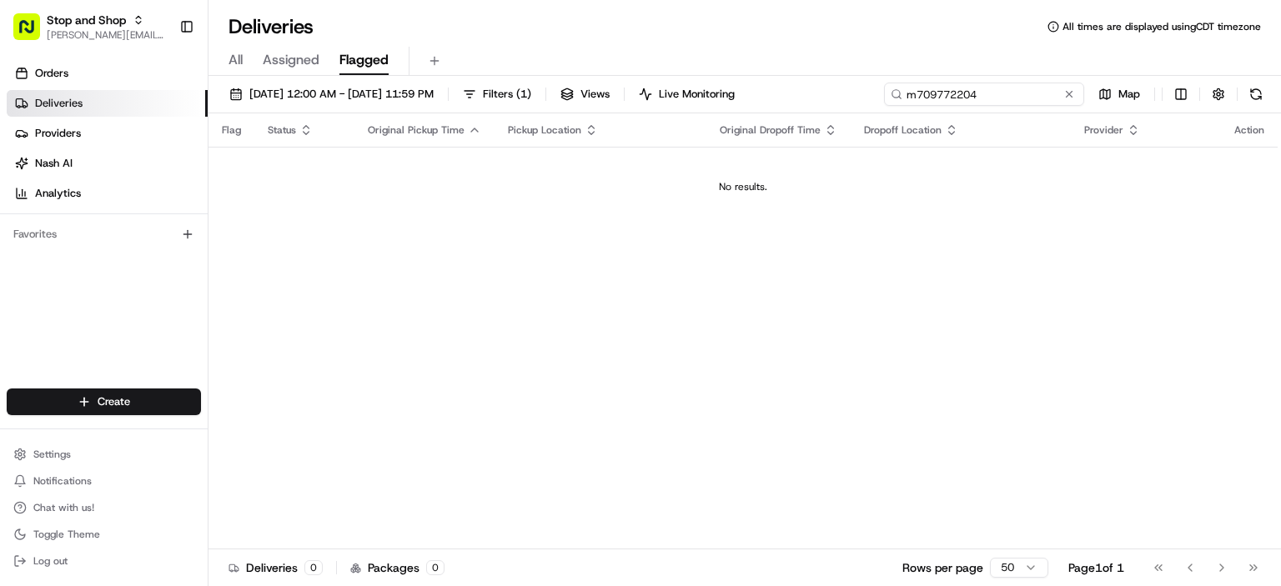
click at [1017, 101] on input "m709772204" at bounding box center [984, 94] width 200 height 23
click at [1005, 96] on input "m709772204" at bounding box center [984, 94] width 200 height 23
click at [911, 99] on input "m709772204" at bounding box center [984, 94] width 200 height 23
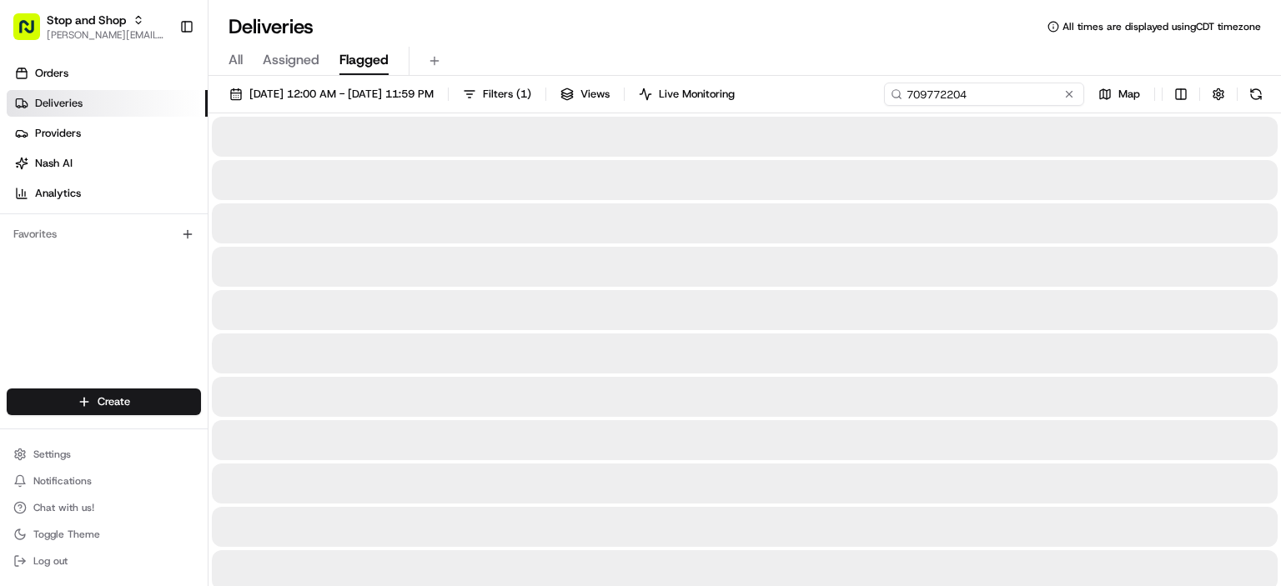
type input "m709772204"
click at [1010, 94] on input "m709772204" at bounding box center [984, 94] width 200 height 23
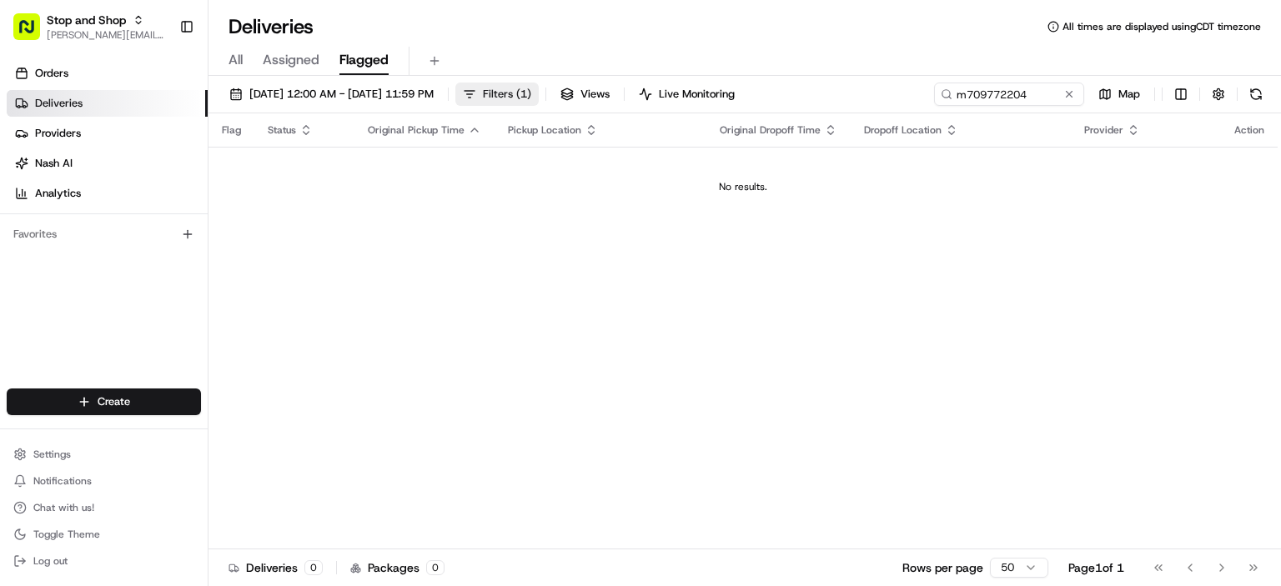
click at [531, 93] on span "Filters ( 1 )" at bounding box center [507, 94] width 48 height 15
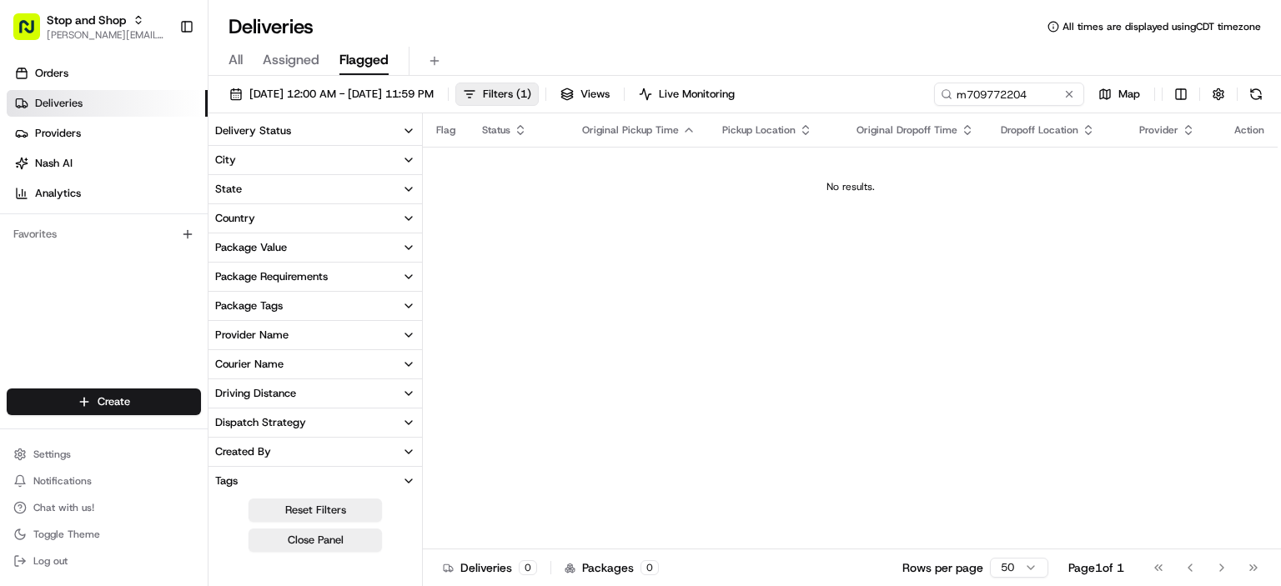
scroll to position [383, 0]
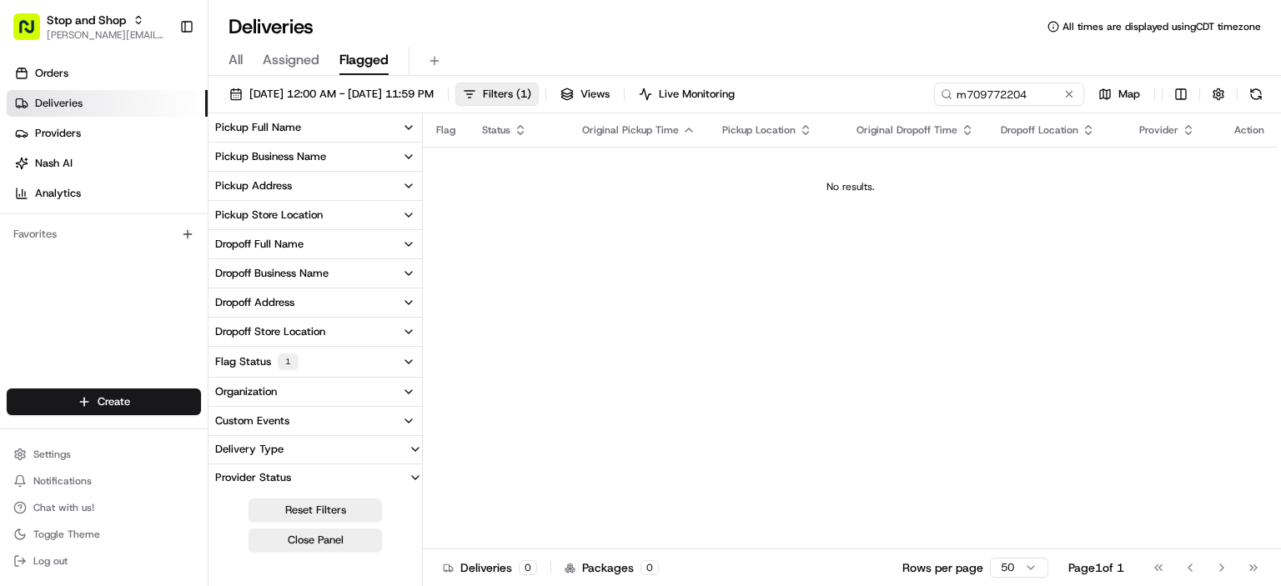
click at [574, 223] on td "No results." at bounding box center [850, 187] width 855 height 80
click at [538, 186] on div "No results." at bounding box center [849, 186] width 841 height 13
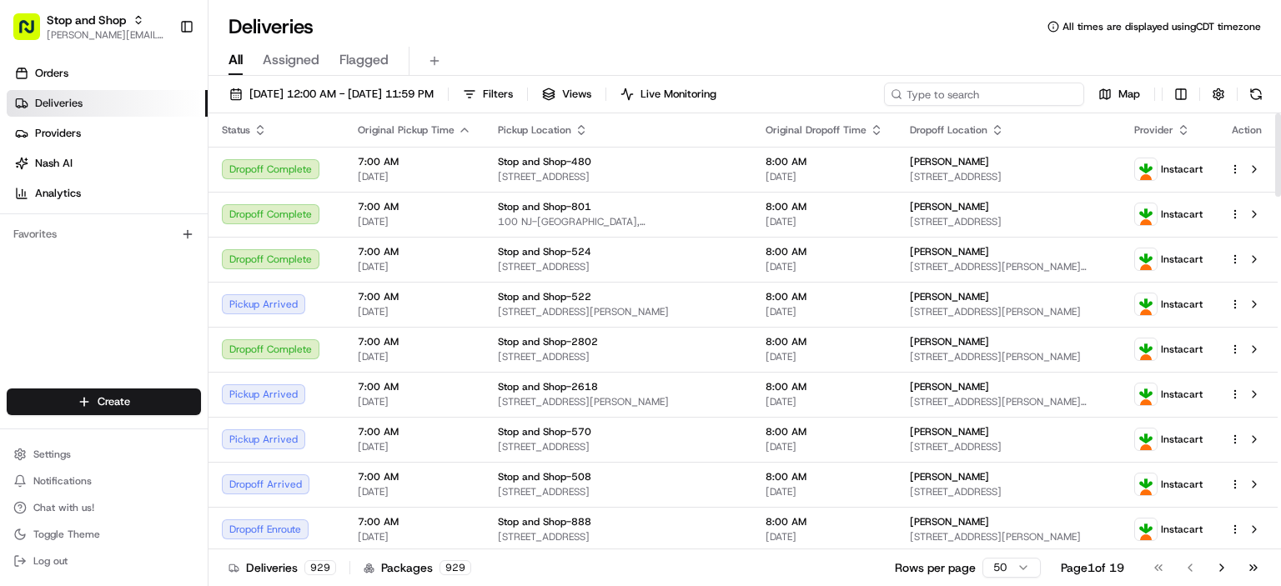
click at [976, 96] on input at bounding box center [984, 94] width 200 height 23
paste input "m709772204"
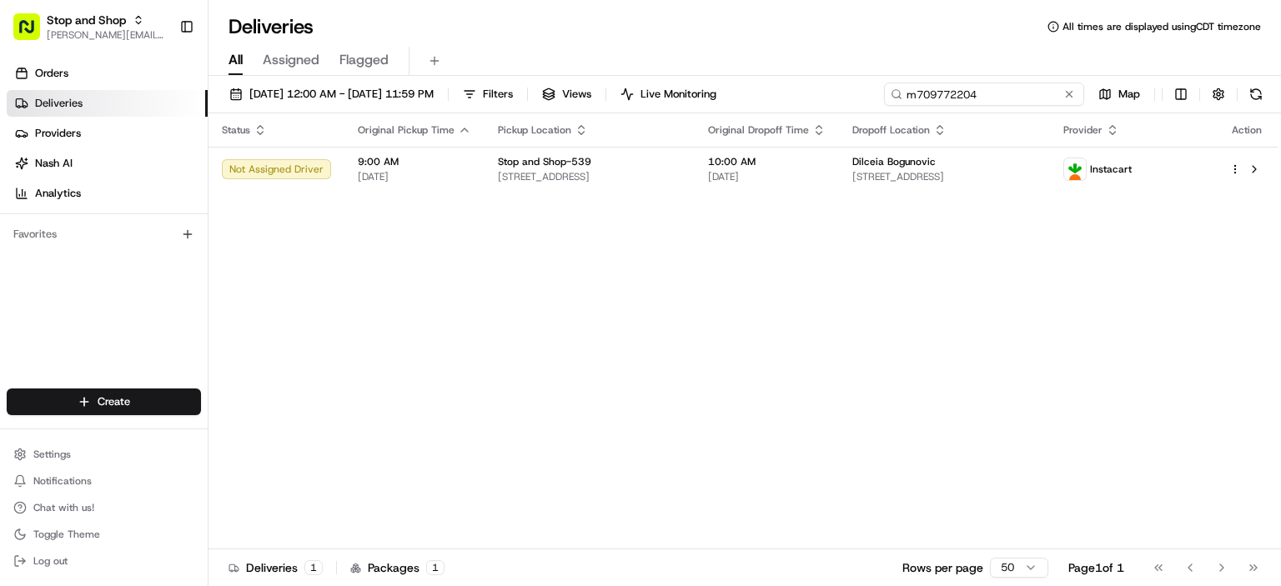
click at [940, 96] on input "m709772204" at bounding box center [984, 94] width 200 height 23
paste input "m703311389"
click at [940, 96] on input "m7097m70331138972204" at bounding box center [984, 94] width 200 height 23
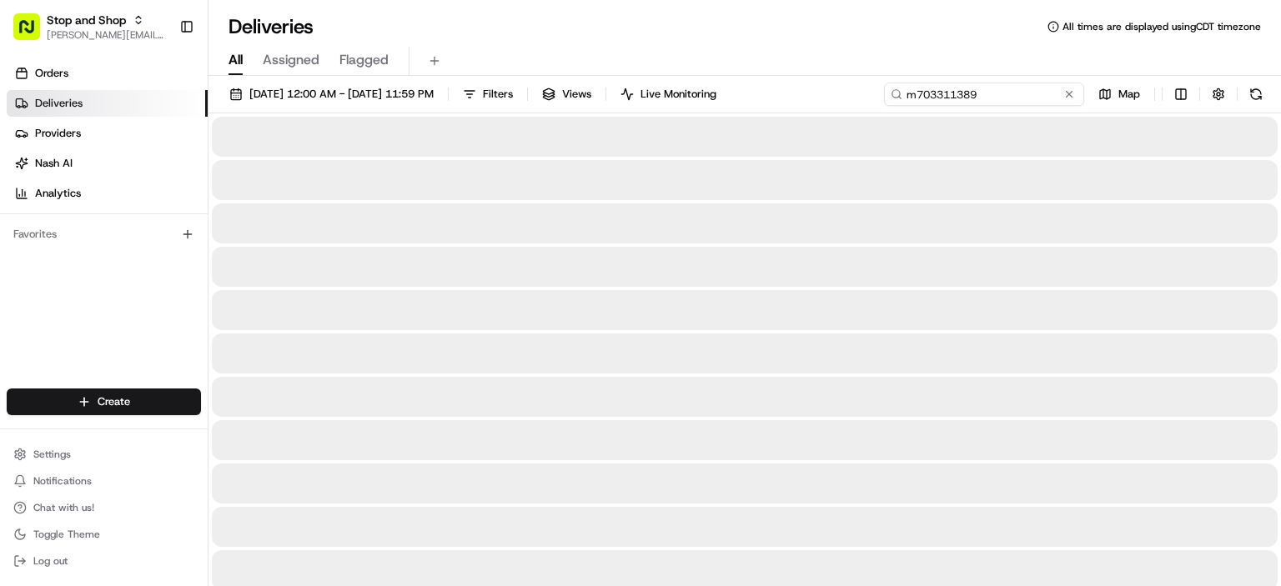
type input "m703311389"
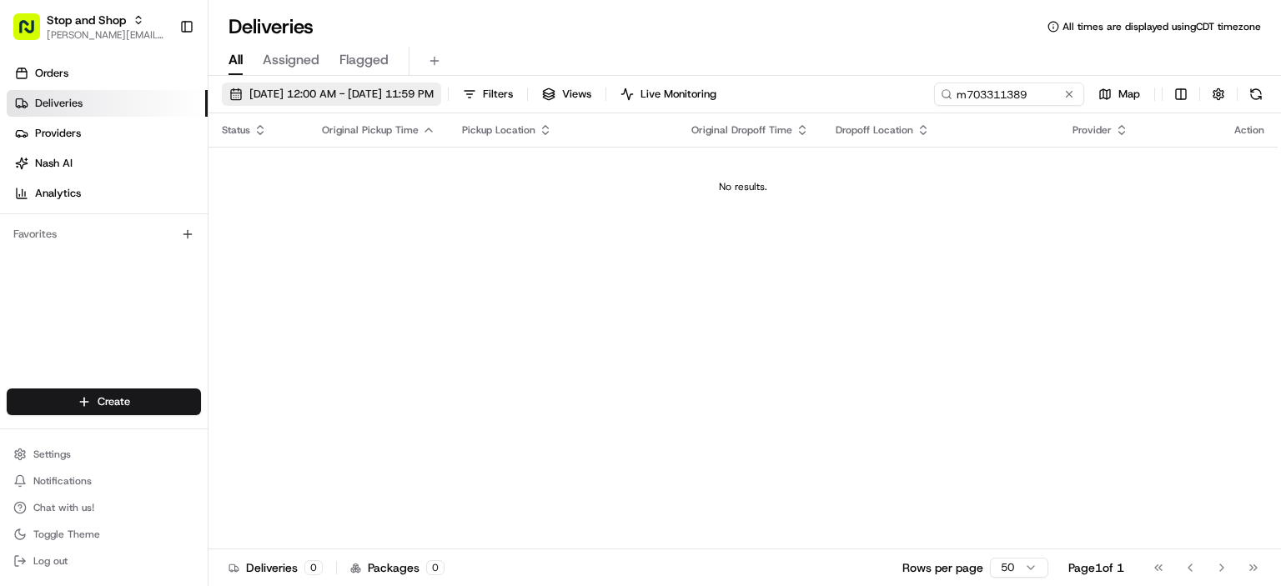
click at [398, 95] on span "[DATE] 12:00 AM - [DATE] 11:59 PM" at bounding box center [341, 94] width 184 height 15
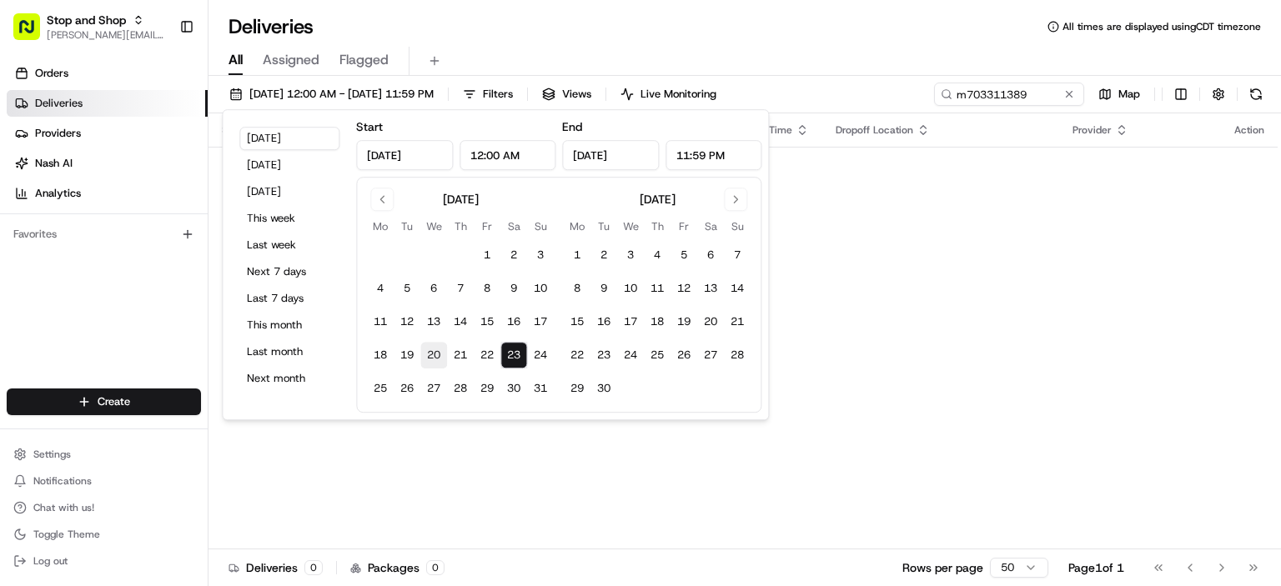
click at [432, 357] on button "20" at bounding box center [433, 355] width 27 height 27
type input "[DATE]"
click at [994, 99] on input "m703311389" at bounding box center [984, 94] width 200 height 23
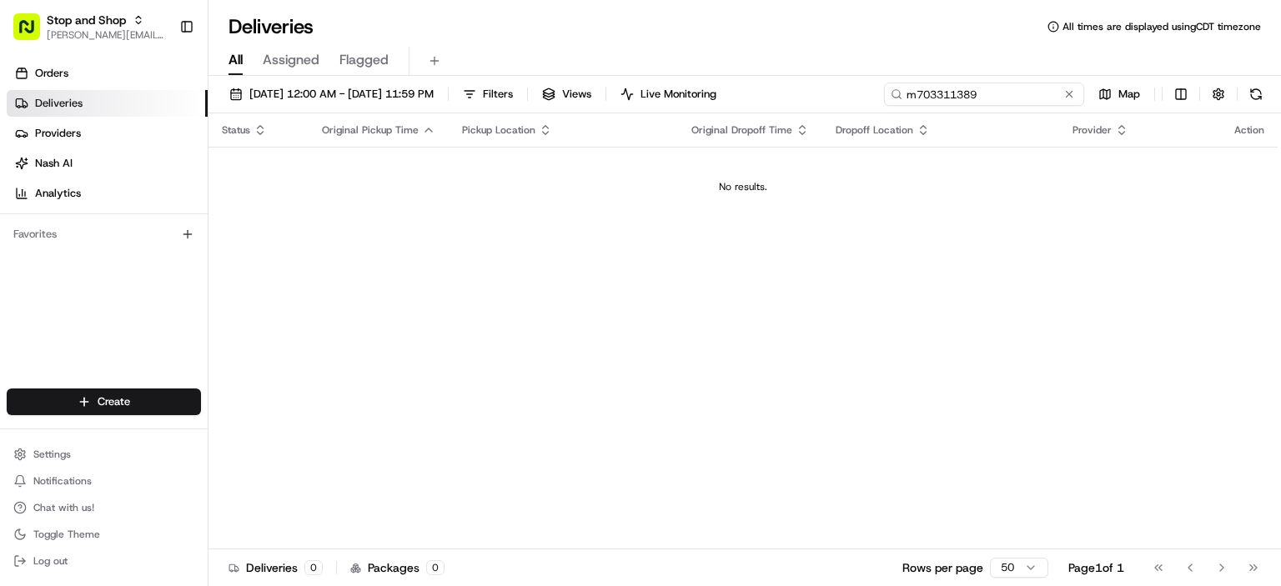
click at [994, 99] on input "m703311389" at bounding box center [984, 94] width 200 height 23
click at [414, 106] on div "[DATE] 12:00 AM - [DATE] 11:59 PM Filters Views Live Monitoring m703311389 Map" at bounding box center [744, 98] width 1072 height 31
click at [419, 99] on span "[DATE] 12:00 AM - [DATE] 11:59 PM" at bounding box center [341, 94] width 184 height 15
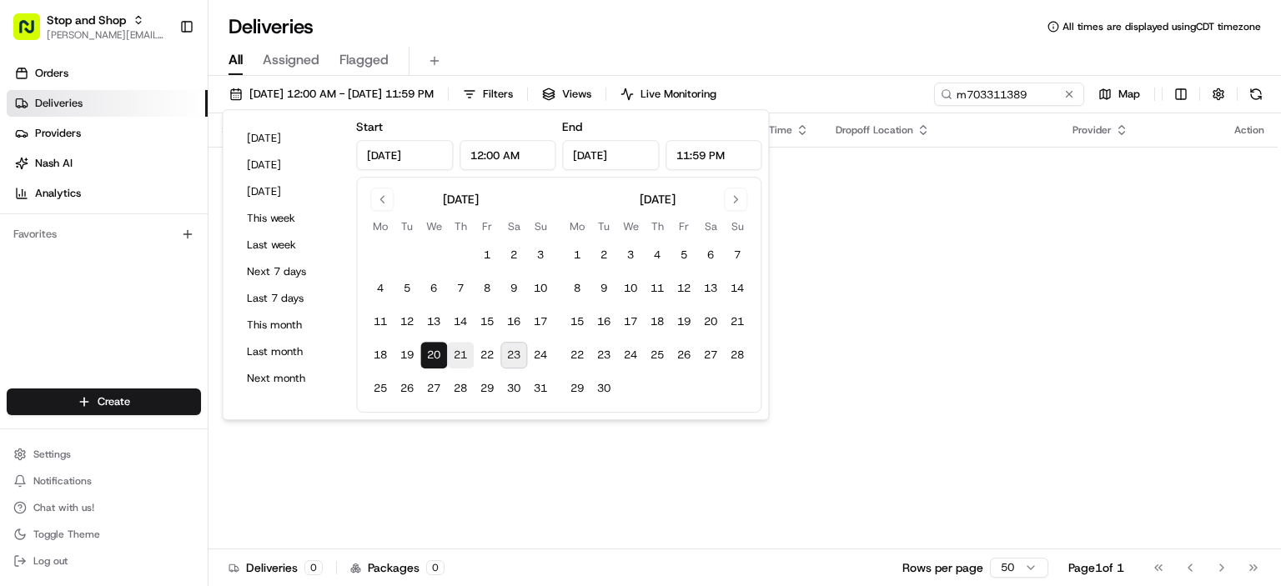
click at [457, 343] on button "21" at bounding box center [460, 355] width 27 height 27
type input "[DATE]"
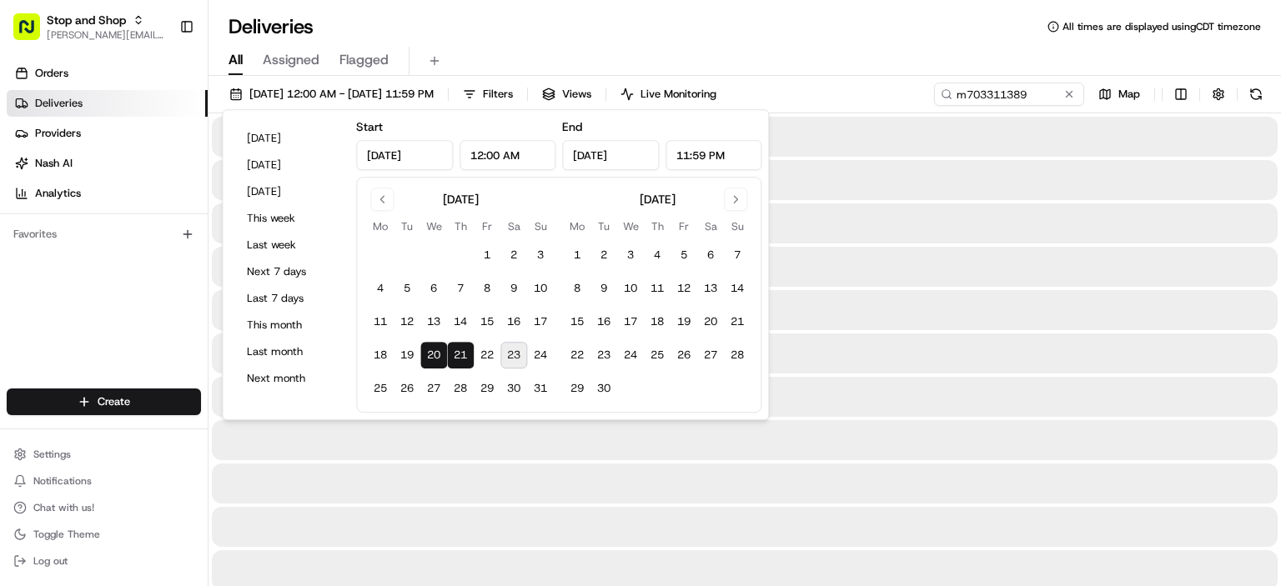
click at [459, 351] on button "21" at bounding box center [460, 355] width 27 height 27
type input "[DATE]"
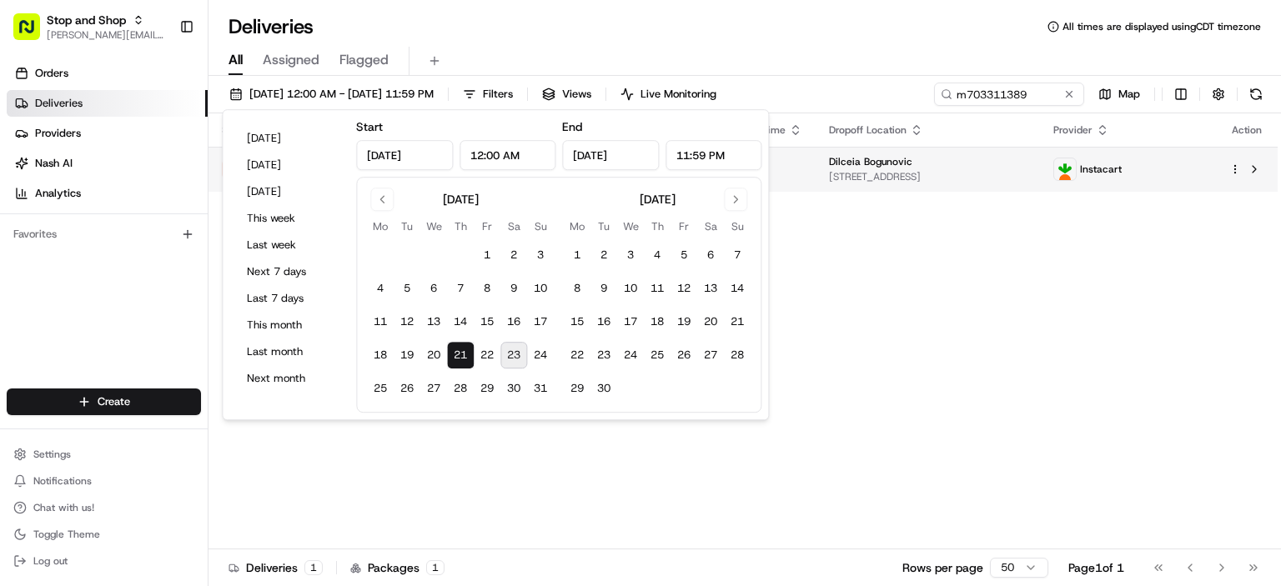
click at [970, 168] on div "Dilceia Bogunovic" at bounding box center [928, 161] width 198 height 13
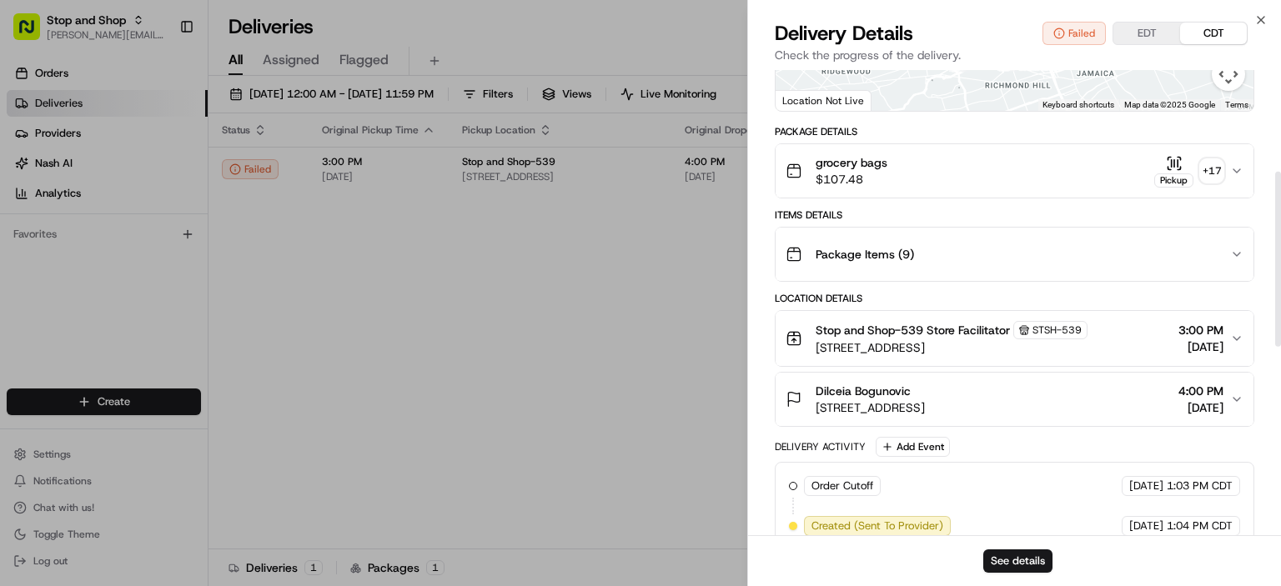
scroll to position [280, 0]
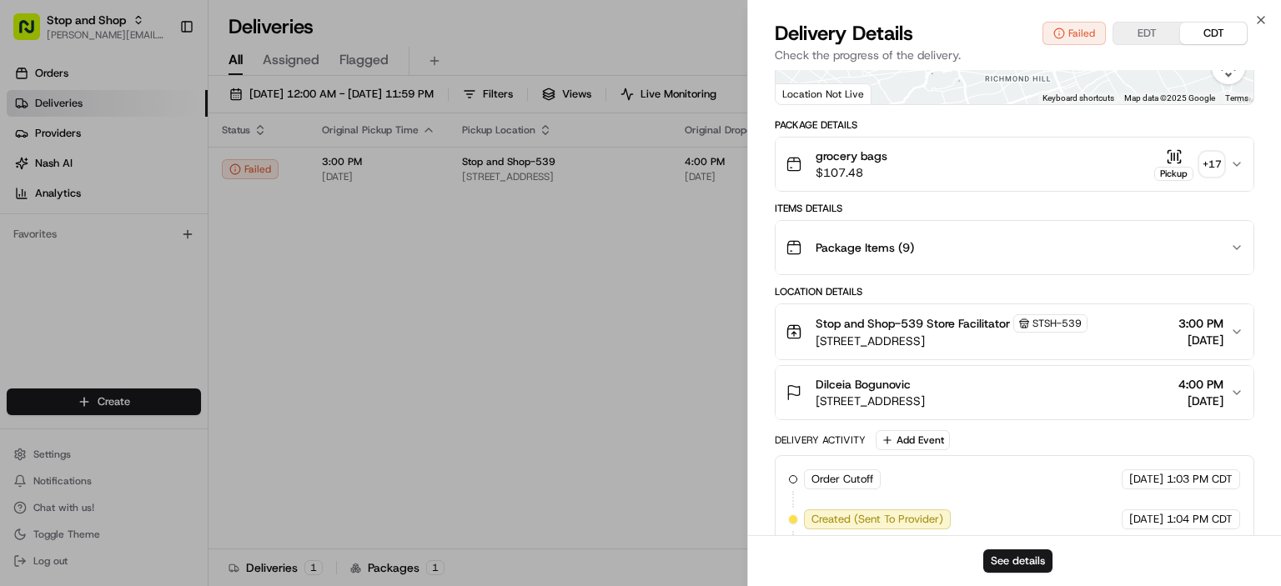
click at [1220, 393] on span "[DATE]" at bounding box center [1200, 401] width 45 height 17
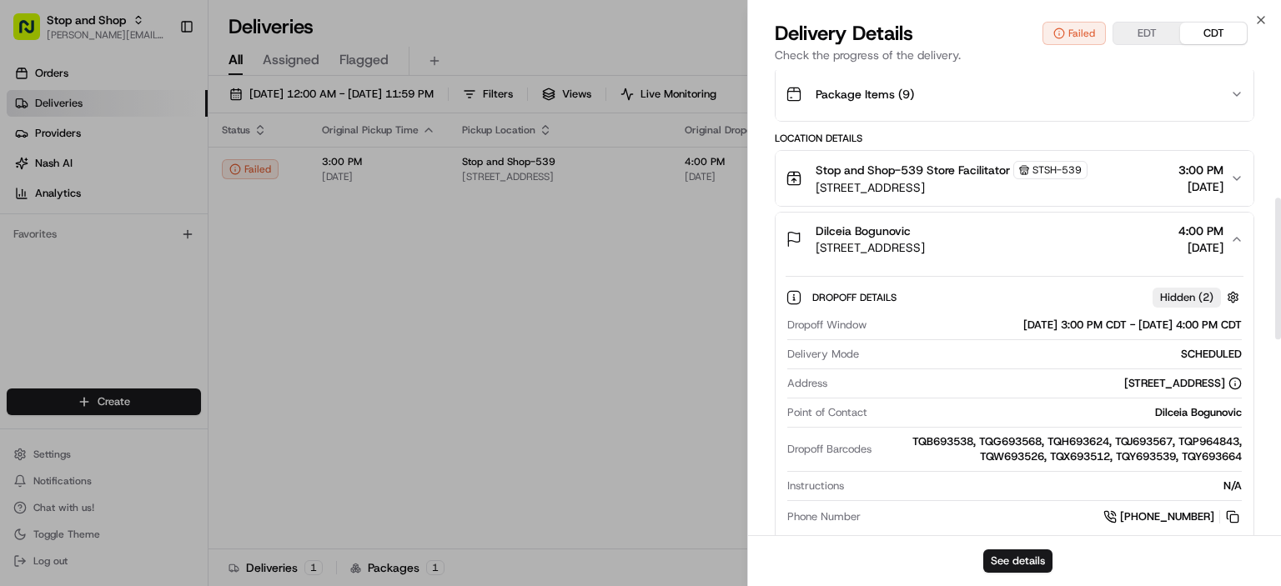
scroll to position [450, 0]
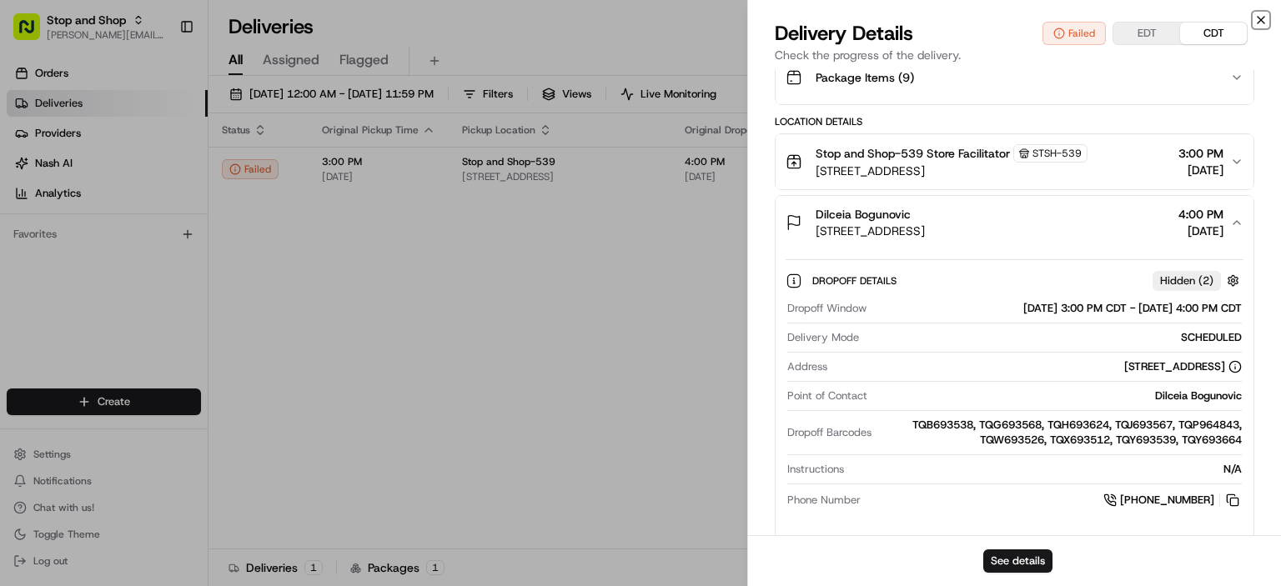
click at [1259, 19] on icon "button" at bounding box center [1260, 20] width 7 height 7
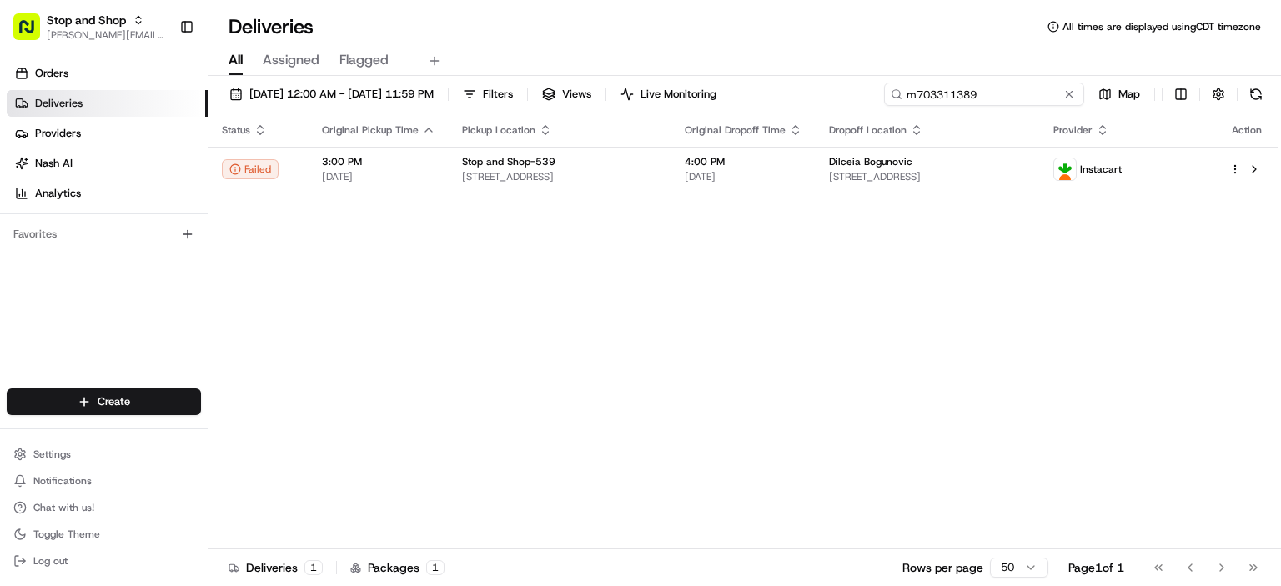
click at [1047, 96] on input "m703311389" at bounding box center [984, 94] width 200 height 23
paste input "9772204"
type input "m709772204"
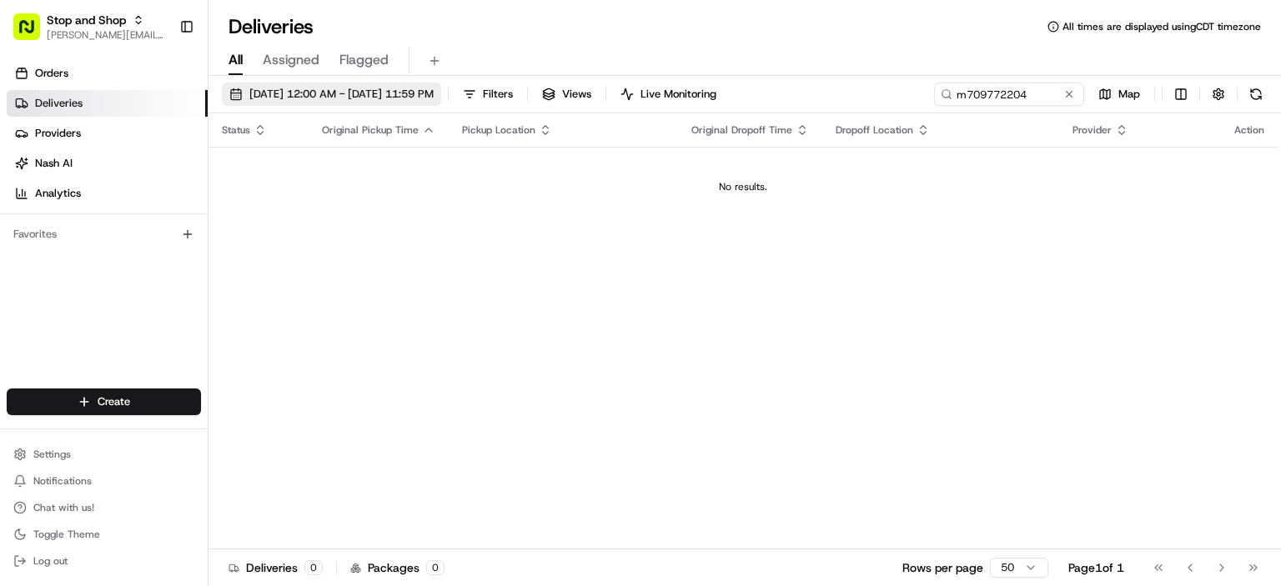
click at [434, 98] on span "[DATE] 12:00 AM - [DATE] 11:59 PM" at bounding box center [341, 94] width 184 height 15
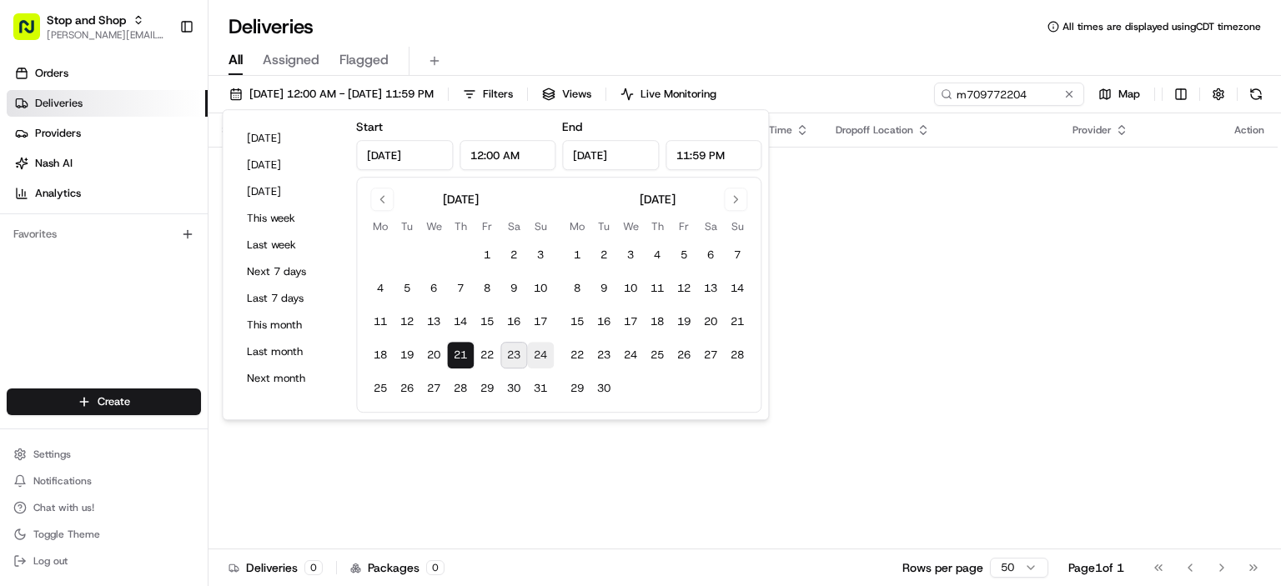
click at [547, 349] on button "24" at bounding box center [540, 355] width 27 height 27
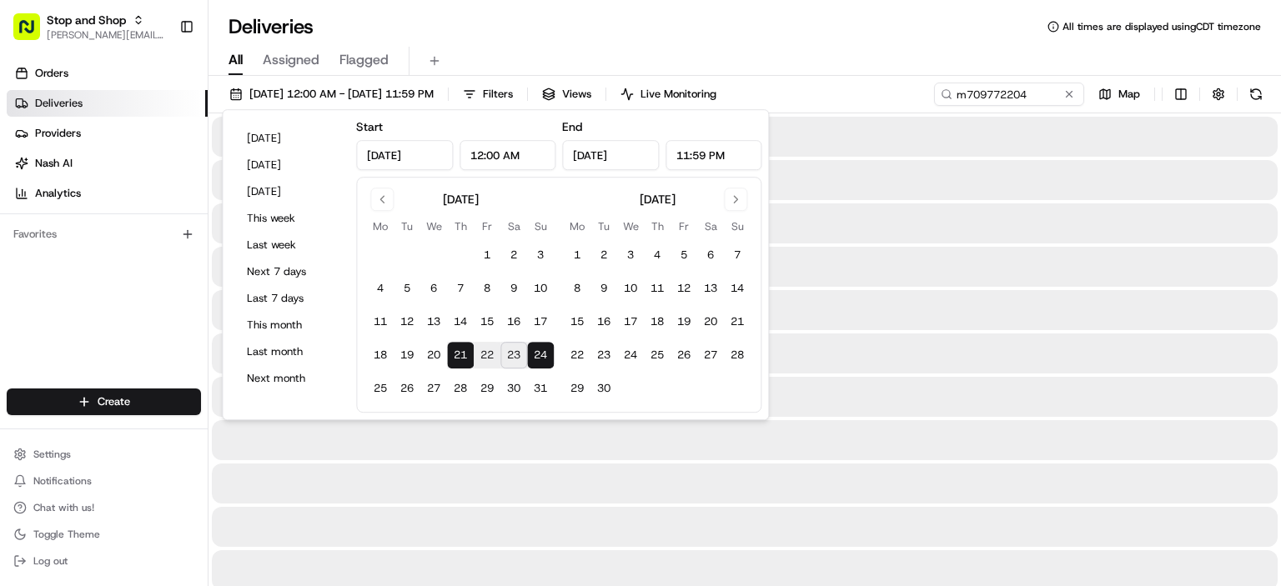
type input "[DATE]"
click at [970, 95] on input "m709772204" at bounding box center [984, 94] width 200 height 23
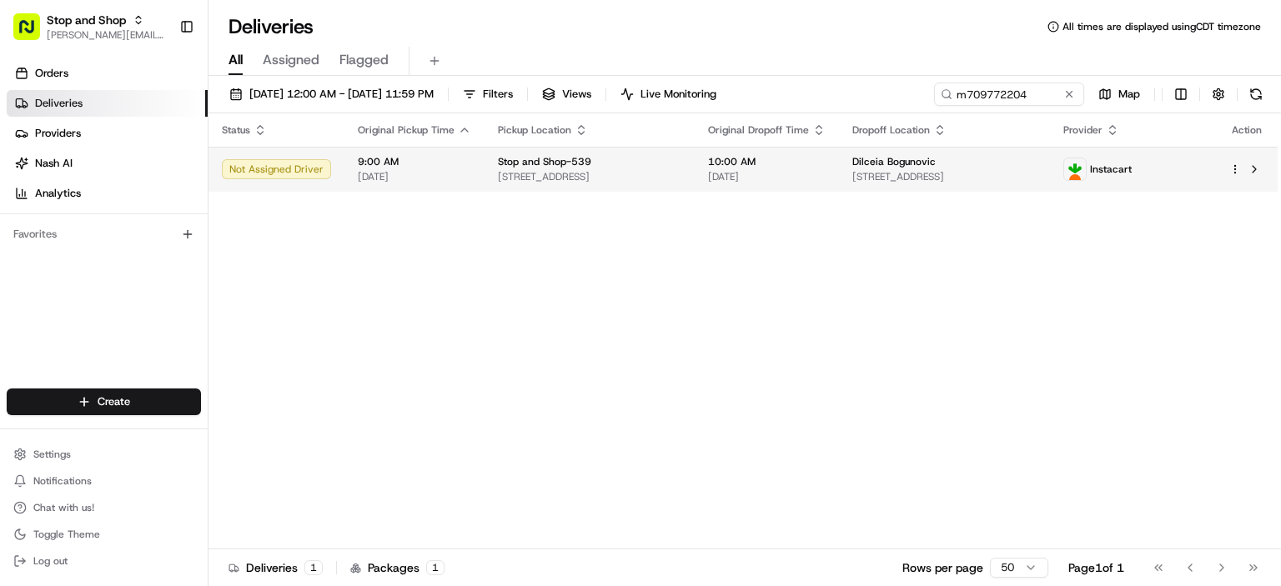
click at [919, 177] on span "[STREET_ADDRESS]" at bounding box center [944, 176] width 184 height 13
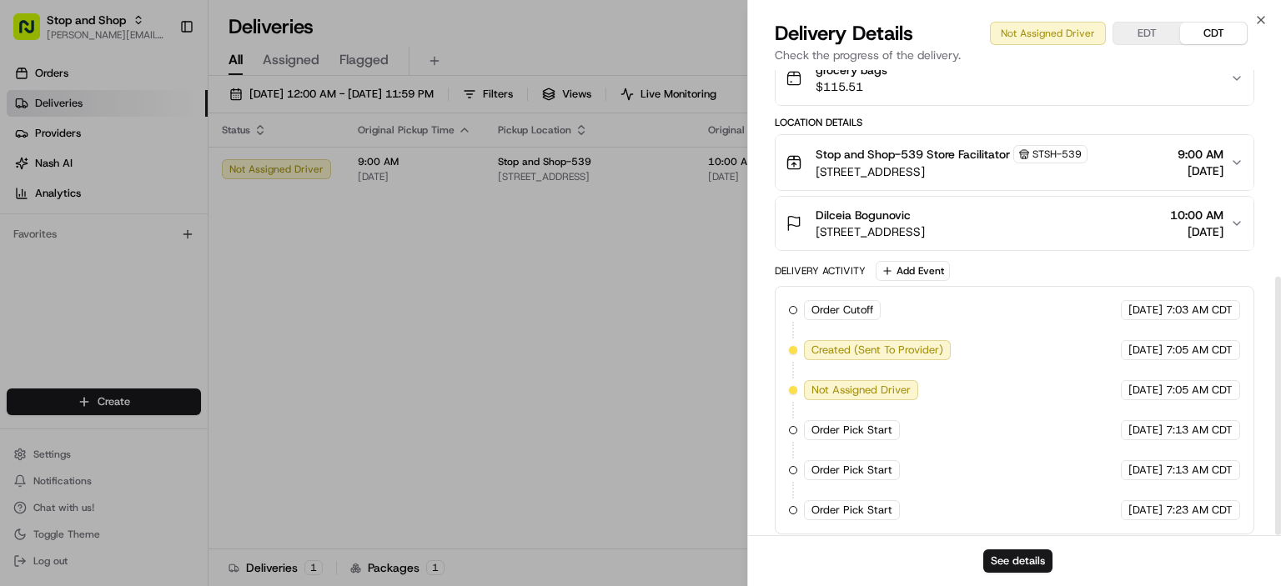
scroll to position [371, 0]
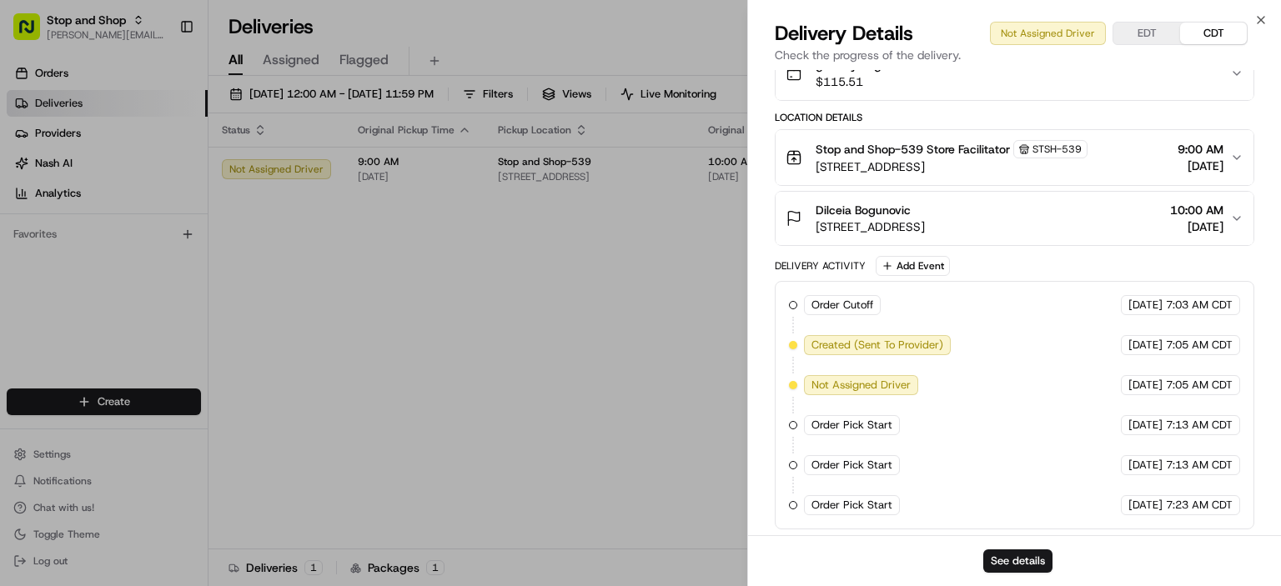
click at [1150, 202] on div "Dilceia Bogunovic [STREET_ADDRESS] 10:00 AM [DATE]" at bounding box center [1007, 218] width 444 height 33
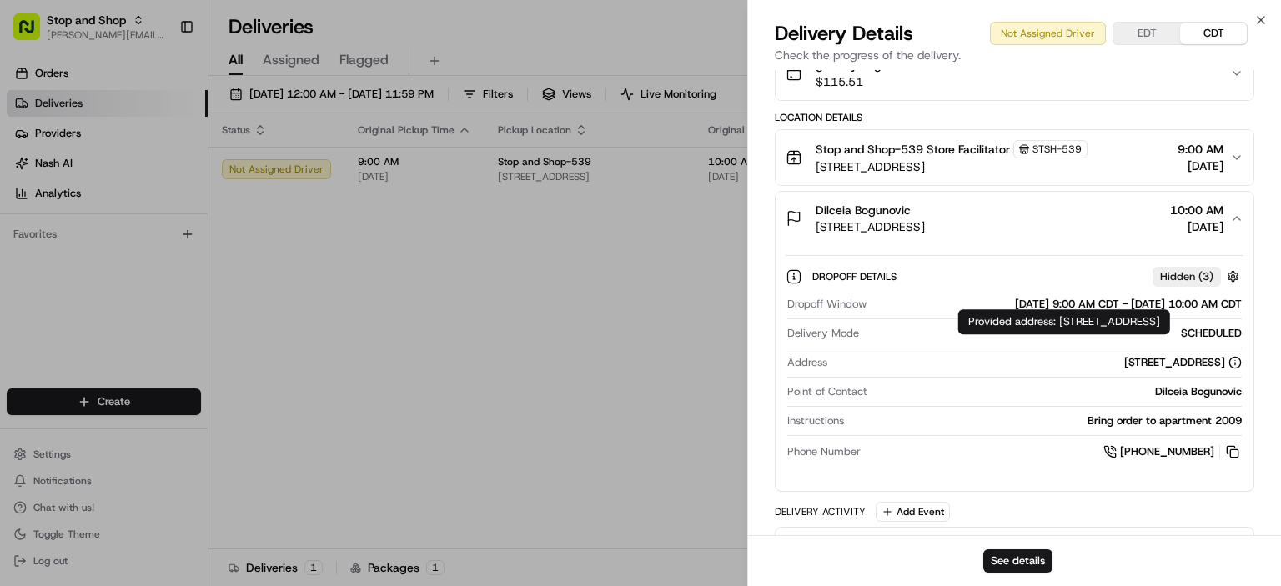
click at [1160, 356] on div "[STREET_ADDRESS]" at bounding box center [1183, 362] width 118 height 15
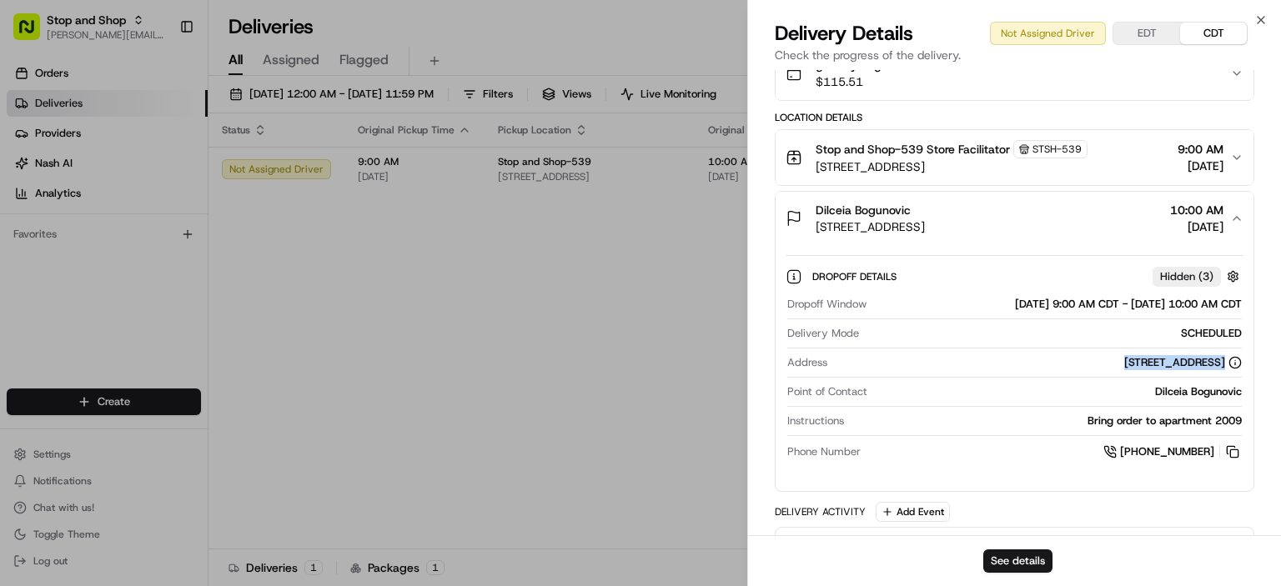
click at [1160, 356] on div "[STREET_ADDRESS]" at bounding box center [1183, 362] width 118 height 15
copy div "[STREET_ADDRESS]"
click at [874, 363] on div "[STREET_ADDRESS]" at bounding box center [1038, 362] width 408 height 15
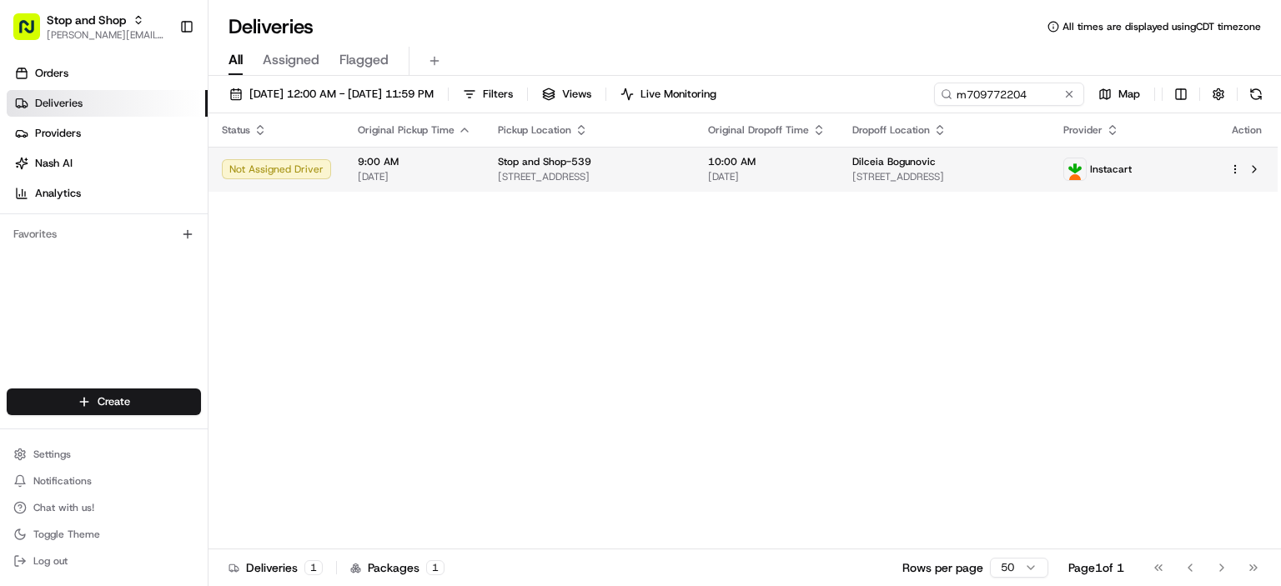
click at [353, 160] on td "9:00 AM [DATE]" at bounding box center [414, 169] width 140 height 45
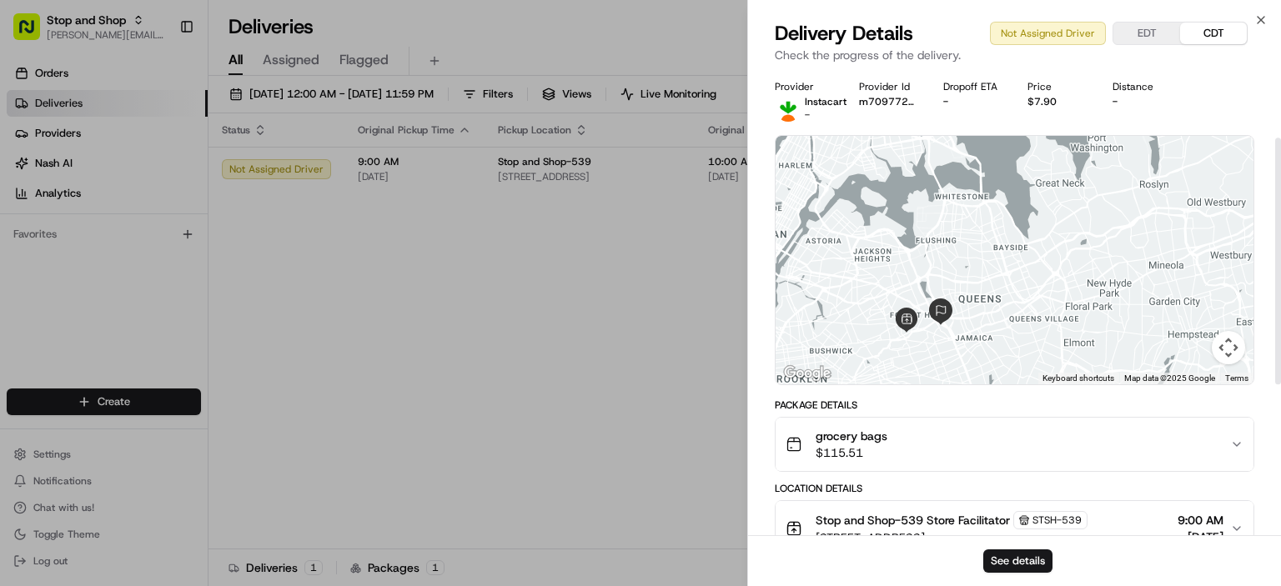
scroll to position [329, 0]
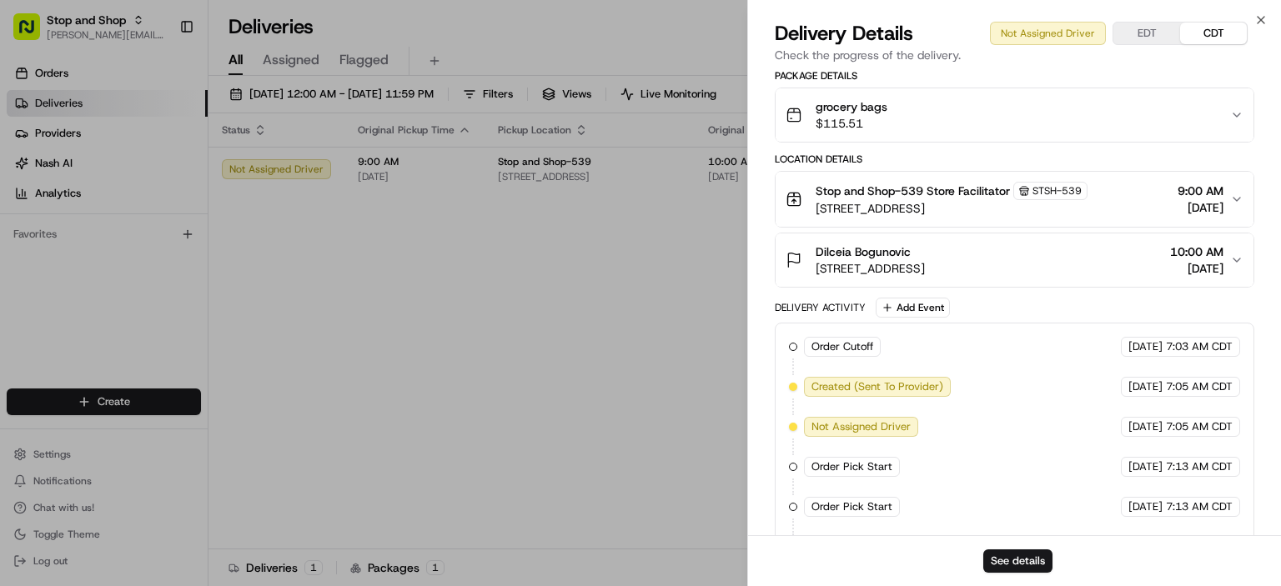
click at [852, 397] on div "Order Cutoff Stop and Shop [DATE] 7:03 AM CDT Created (Sent To Provider) Instac…" at bounding box center [1014, 467] width 451 height 260
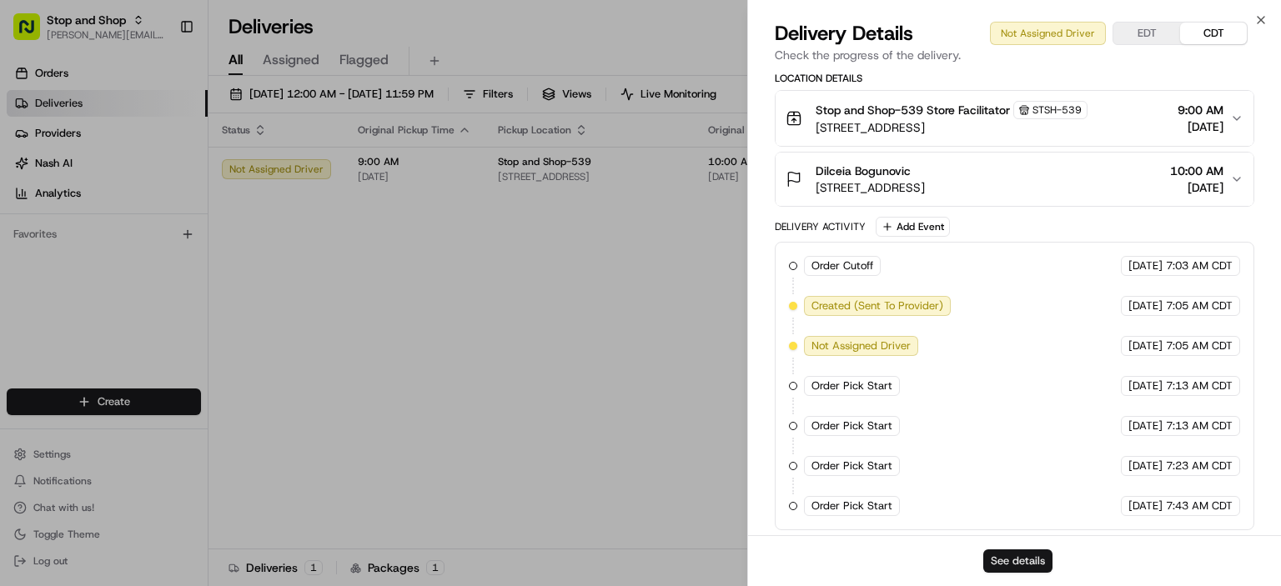
click at [1004, 563] on button "See details" at bounding box center [1017, 560] width 69 height 23
click at [925, 185] on span "[STREET_ADDRESS]" at bounding box center [869, 187] width 109 height 17
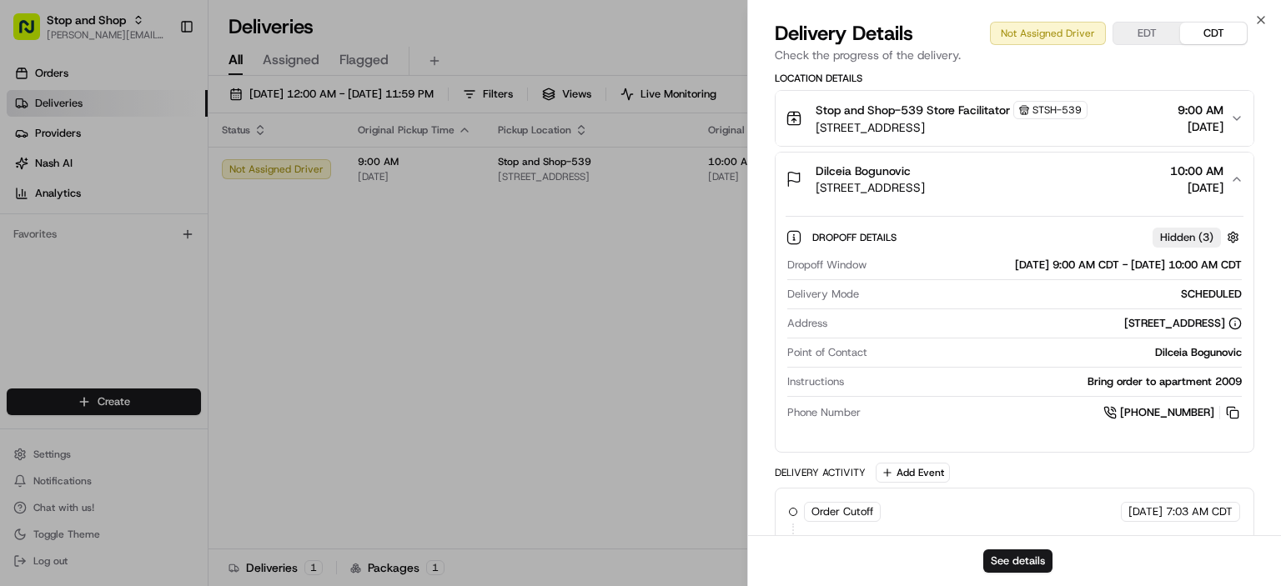
drag, startPoint x: 1110, startPoint y: 302, endPoint x: 1121, endPoint y: 315, distance: 17.7
click at [1121, 315] on div "Dropoff Window [DATE] 9:00 AM CDT - [DATE] 10:00 AM CDT Delivery Mode SCHEDULED…" at bounding box center [1014, 340] width 458 height 178
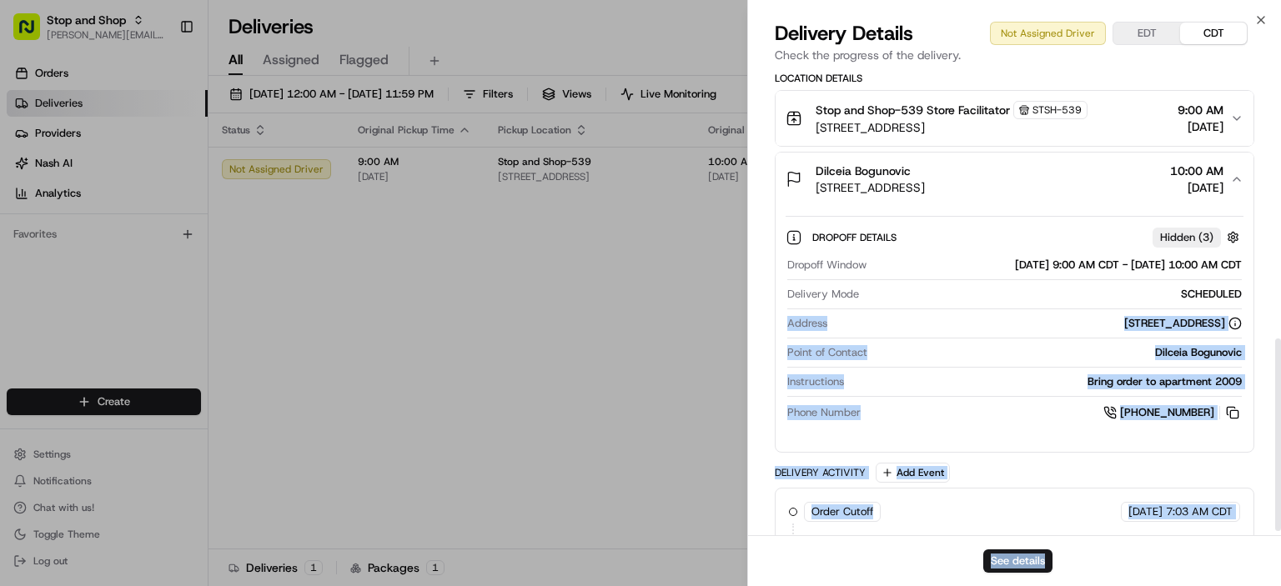
scroll to position [656, 0]
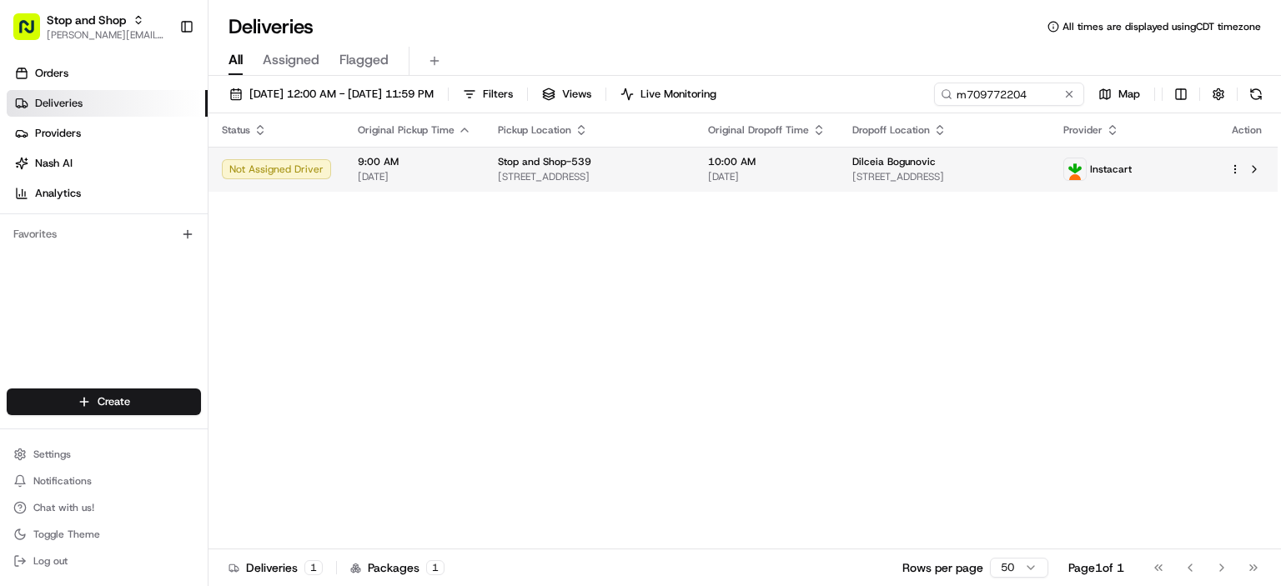
click at [347, 168] on td "9:00 AM [DATE]" at bounding box center [414, 169] width 140 height 45
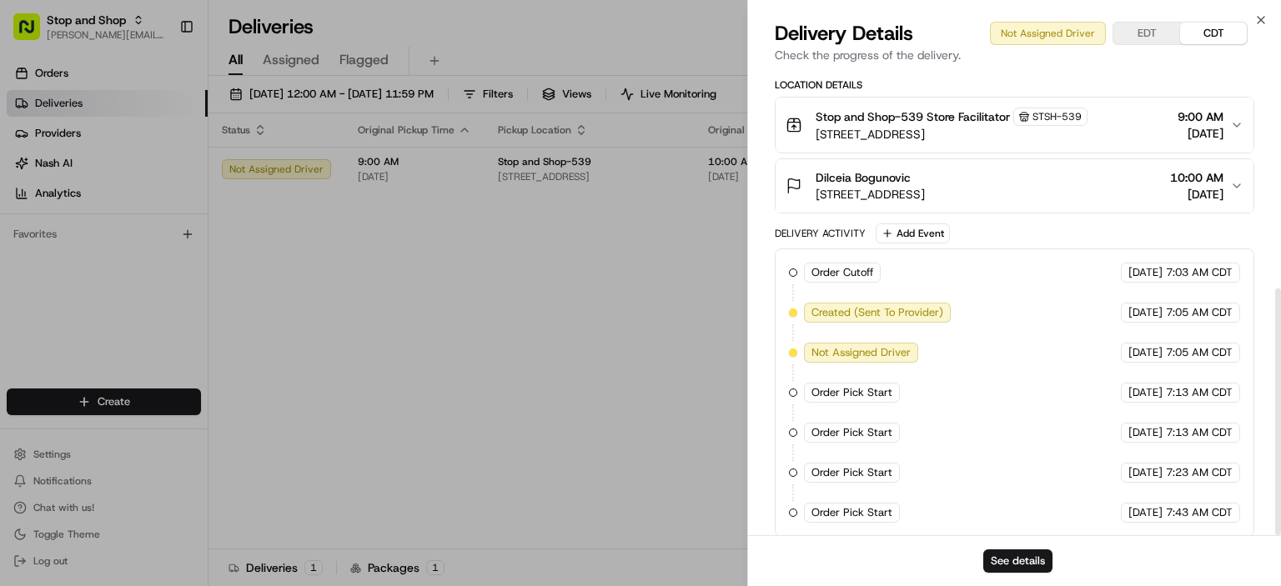
scroll to position [410, 0]
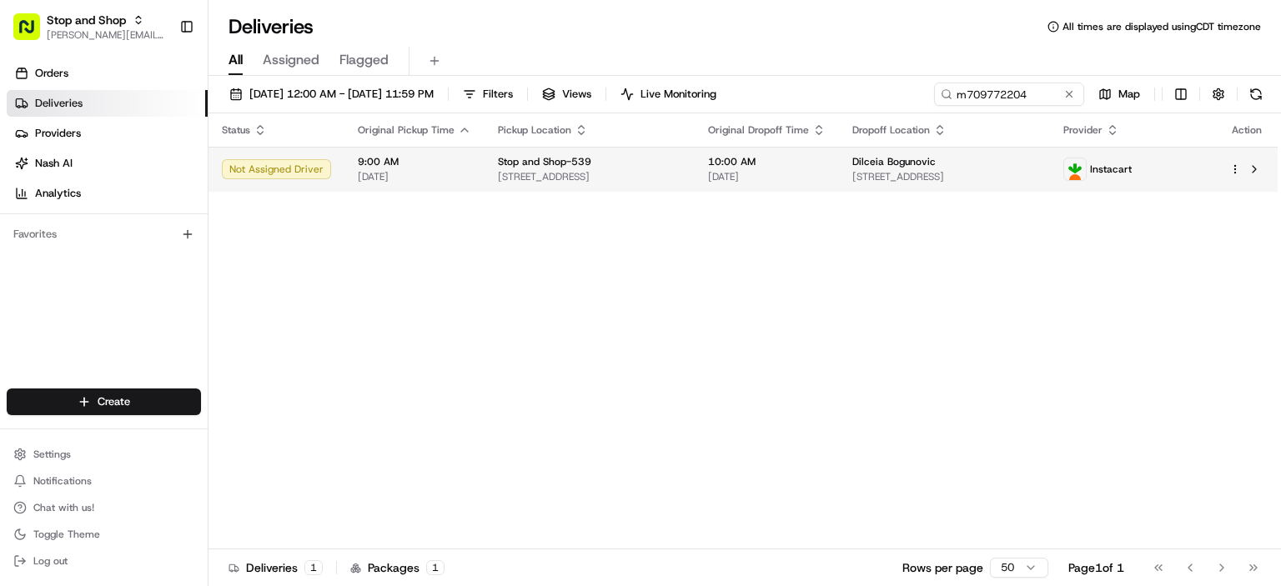
click at [426, 173] on span "[DATE]" at bounding box center [414, 176] width 113 height 13
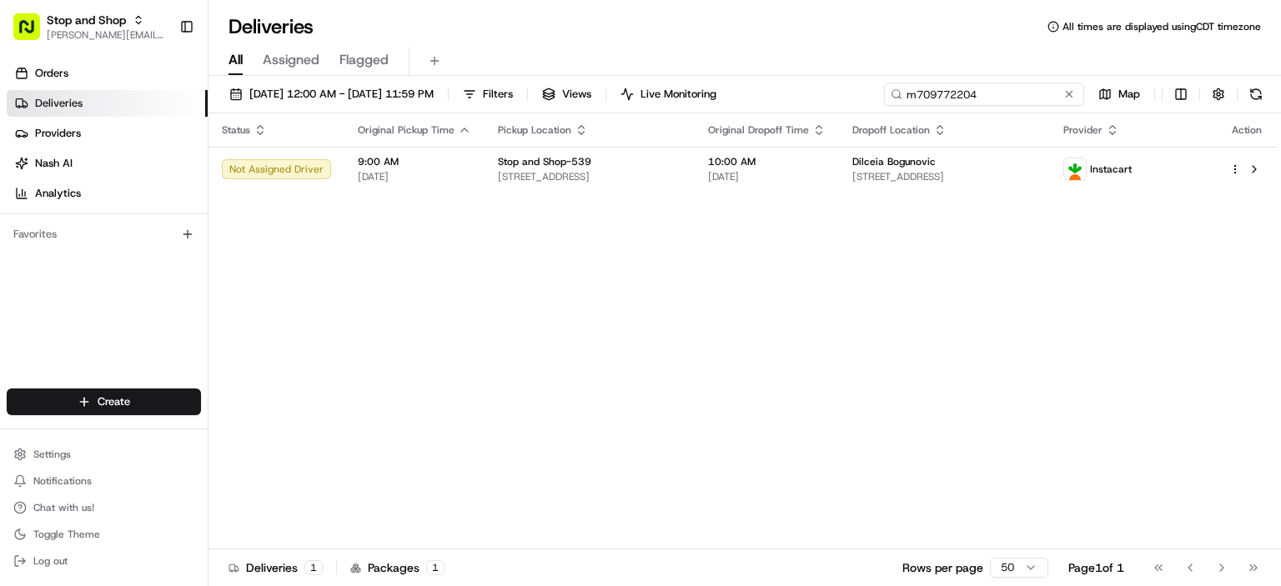
click at [1052, 98] on input "m709772204" at bounding box center [984, 94] width 200 height 23
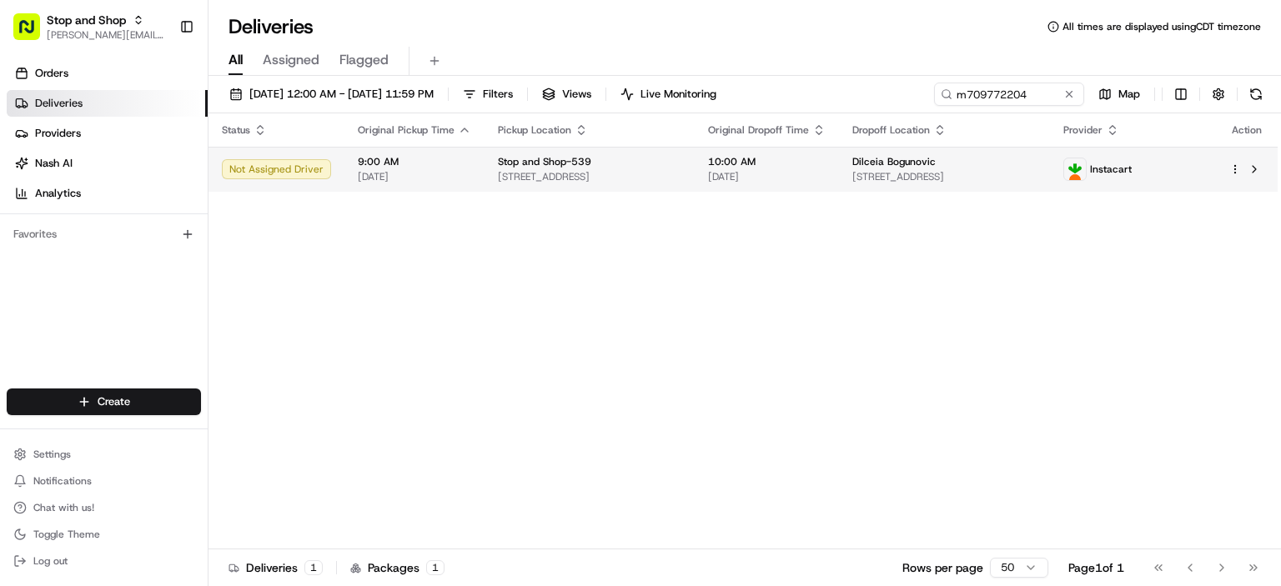
click at [960, 183] on span "[STREET_ADDRESS]" at bounding box center [944, 176] width 184 height 13
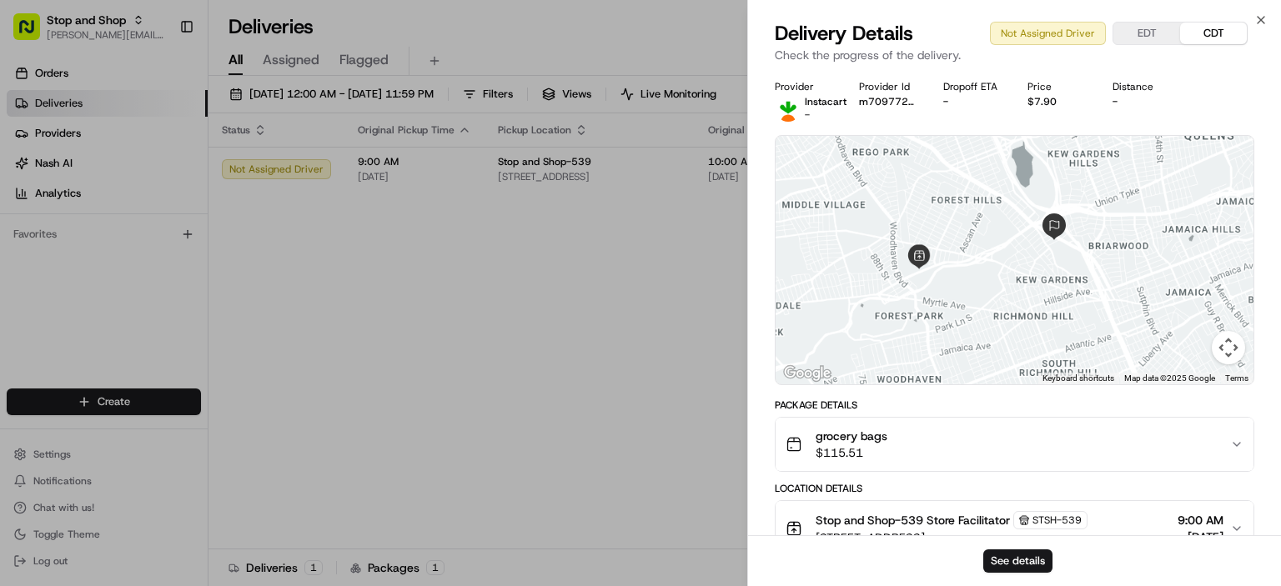
drag, startPoint x: 958, startPoint y: 249, endPoint x: 1014, endPoint y: 464, distance: 221.4
click at [1014, 464] on div "Provider Instacart - Provider Id m709772204 Dropoff ETA - Price $7.90 Distance …" at bounding box center [1013, 510] width 479 height 860
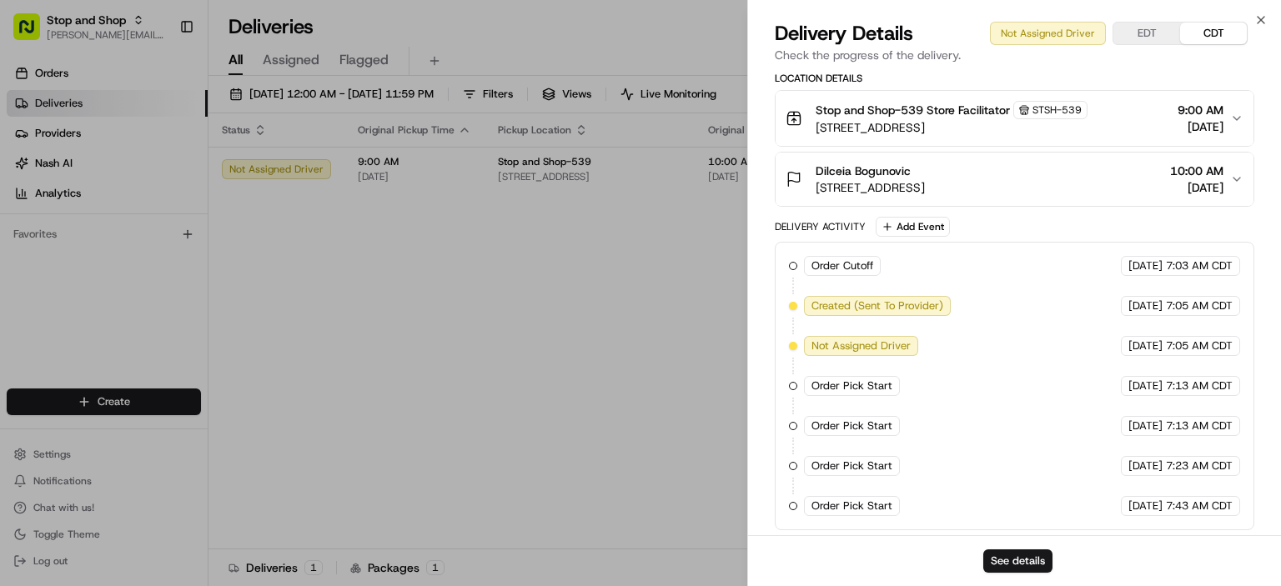
click at [925, 169] on div "Dilceia Bogunovic" at bounding box center [869, 171] width 109 height 17
